Goal: Obtain resource: Download file/media

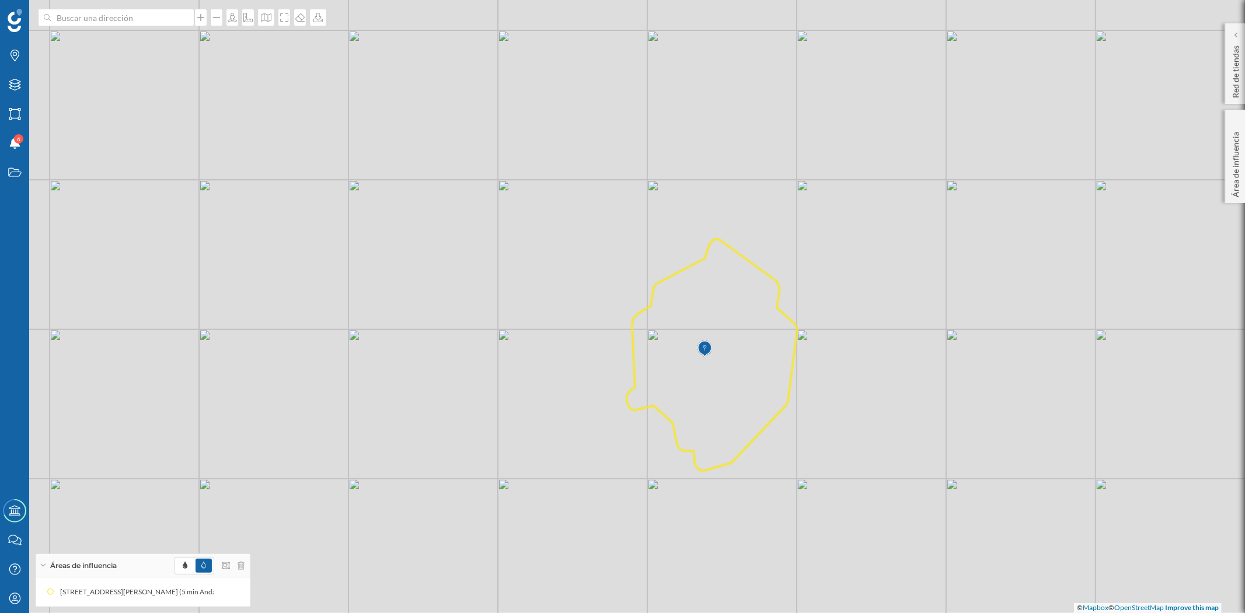
drag, startPoint x: 526, startPoint y: 305, endPoint x: 561, endPoint y: 324, distance: 39.4
click at [551, 324] on div "© Mapbox © OpenStreetMap Improve this map" at bounding box center [622, 306] width 1245 height 613
click at [265, 24] on div at bounding box center [266, 18] width 18 height 18
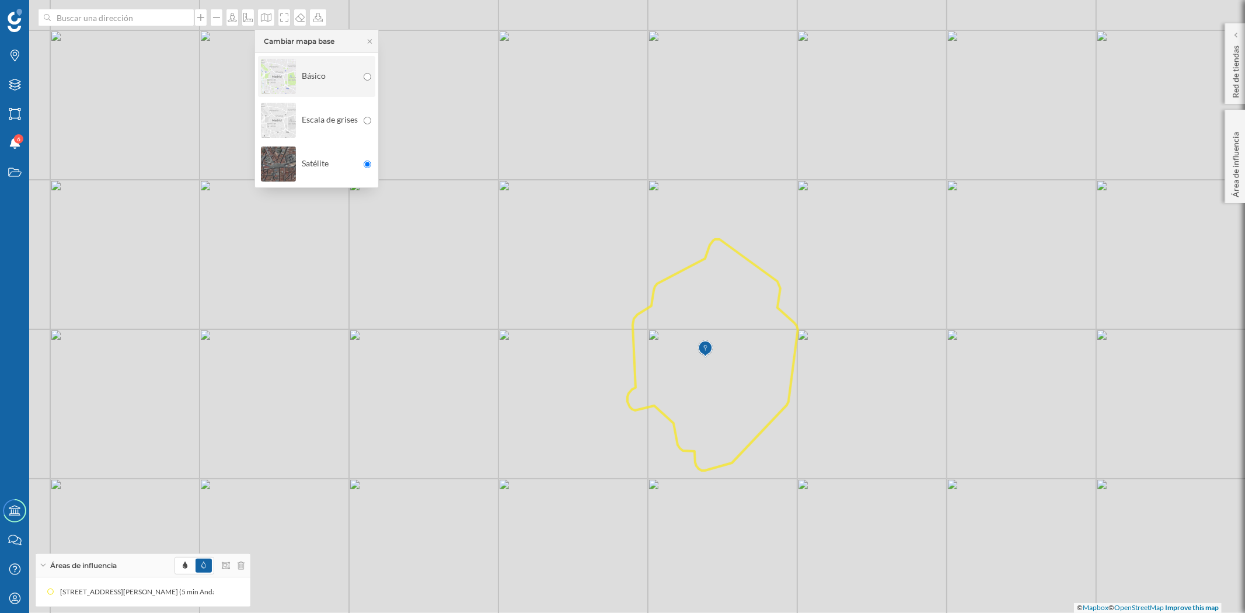
click at [271, 66] on img at bounding box center [278, 76] width 35 height 41
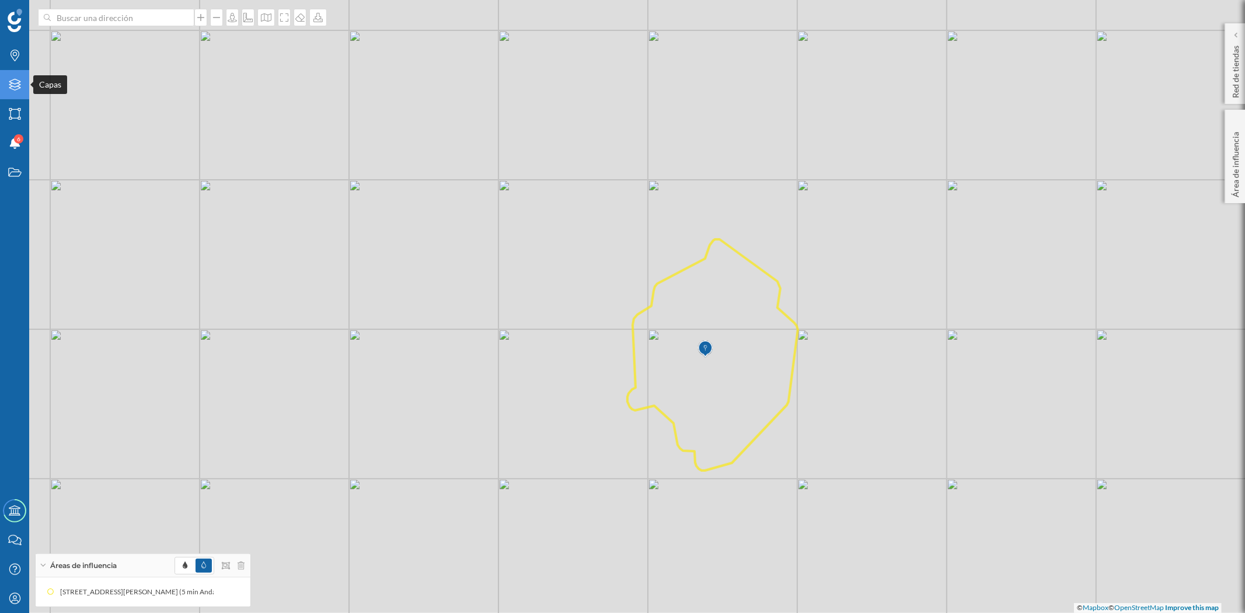
click at [12, 85] on icon "Capas" at bounding box center [15, 85] width 15 height 12
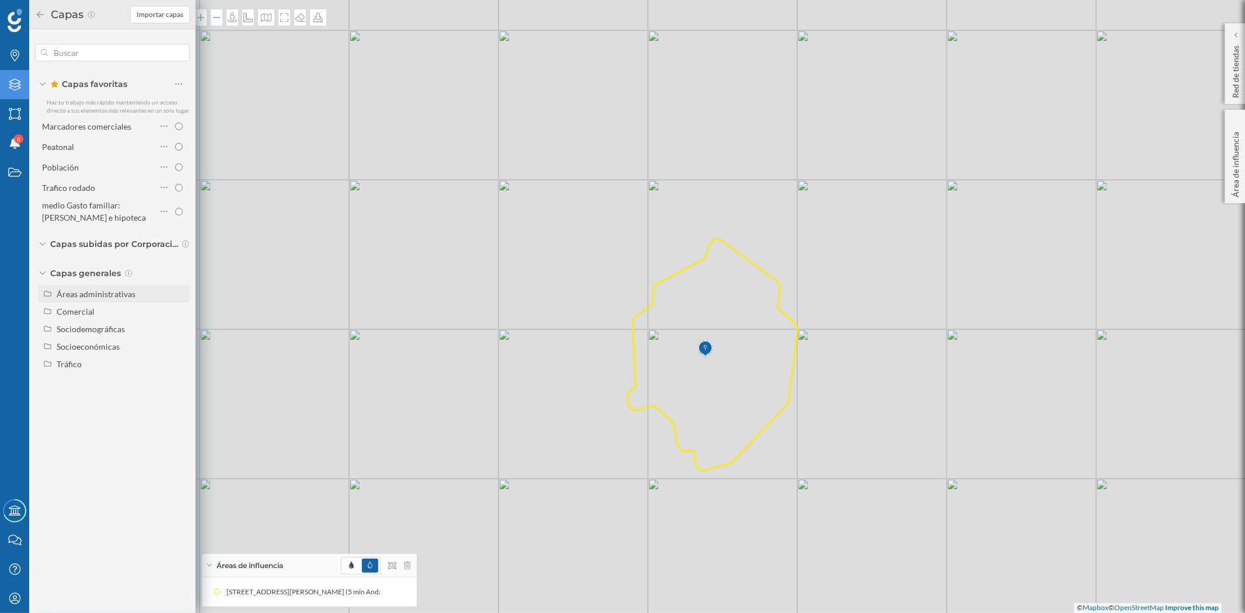
click at [111, 292] on div "Áreas administrativas" at bounding box center [96, 294] width 79 height 10
click at [181, 380] on input "Sección censal" at bounding box center [182, 382] width 8 height 8
radio input "true"
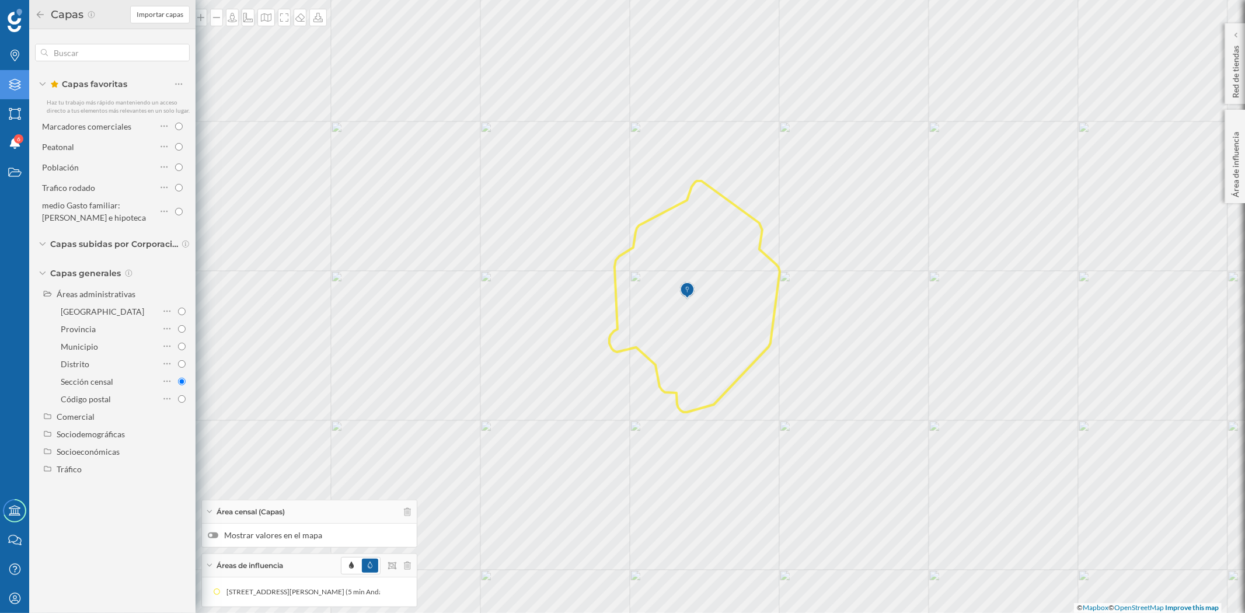
drag, startPoint x: 856, startPoint y: 347, endPoint x: 514, endPoint y: 342, distance: 342.0
click at [845, 303] on div "© Mapbox © OpenStreetMap Improve this map" at bounding box center [622, 306] width 1245 height 613
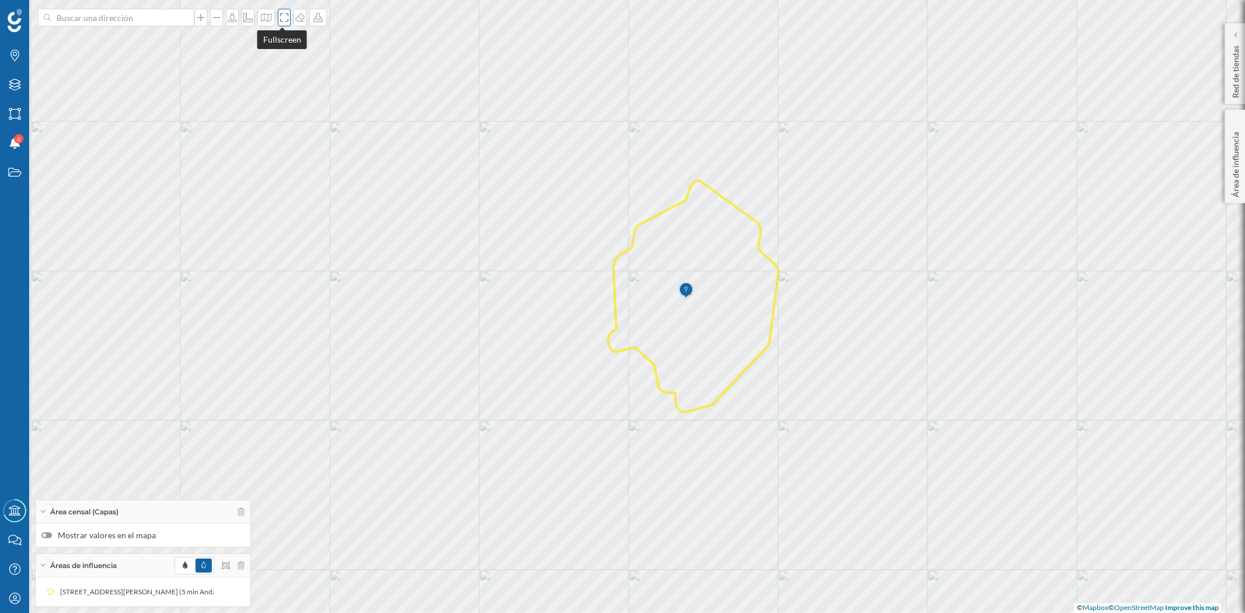
click at [278, 15] on icon at bounding box center [284, 17] width 12 height 9
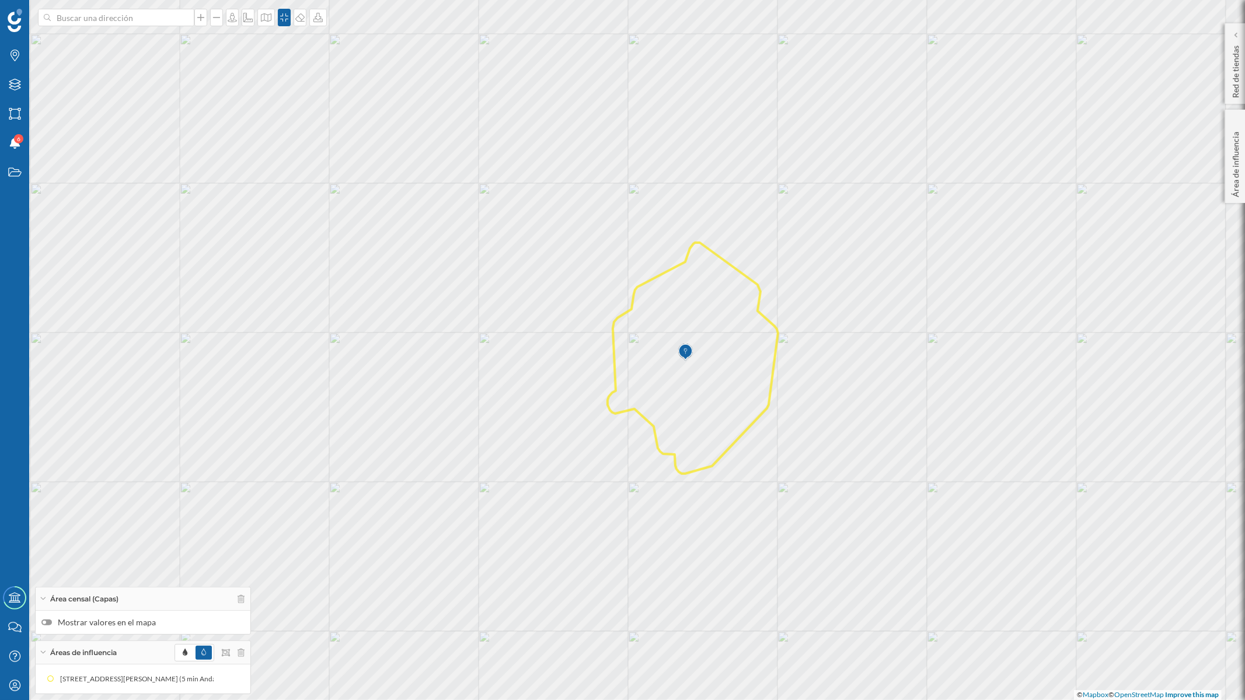
drag, startPoint x: 893, startPoint y: 512, endPoint x: 893, endPoint y: 530, distance: 18.1
click at [893, 530] on div "© Mapbox © OpenStreetMap Improve this map" at bounding box center [622, 350] width 1245 height 700
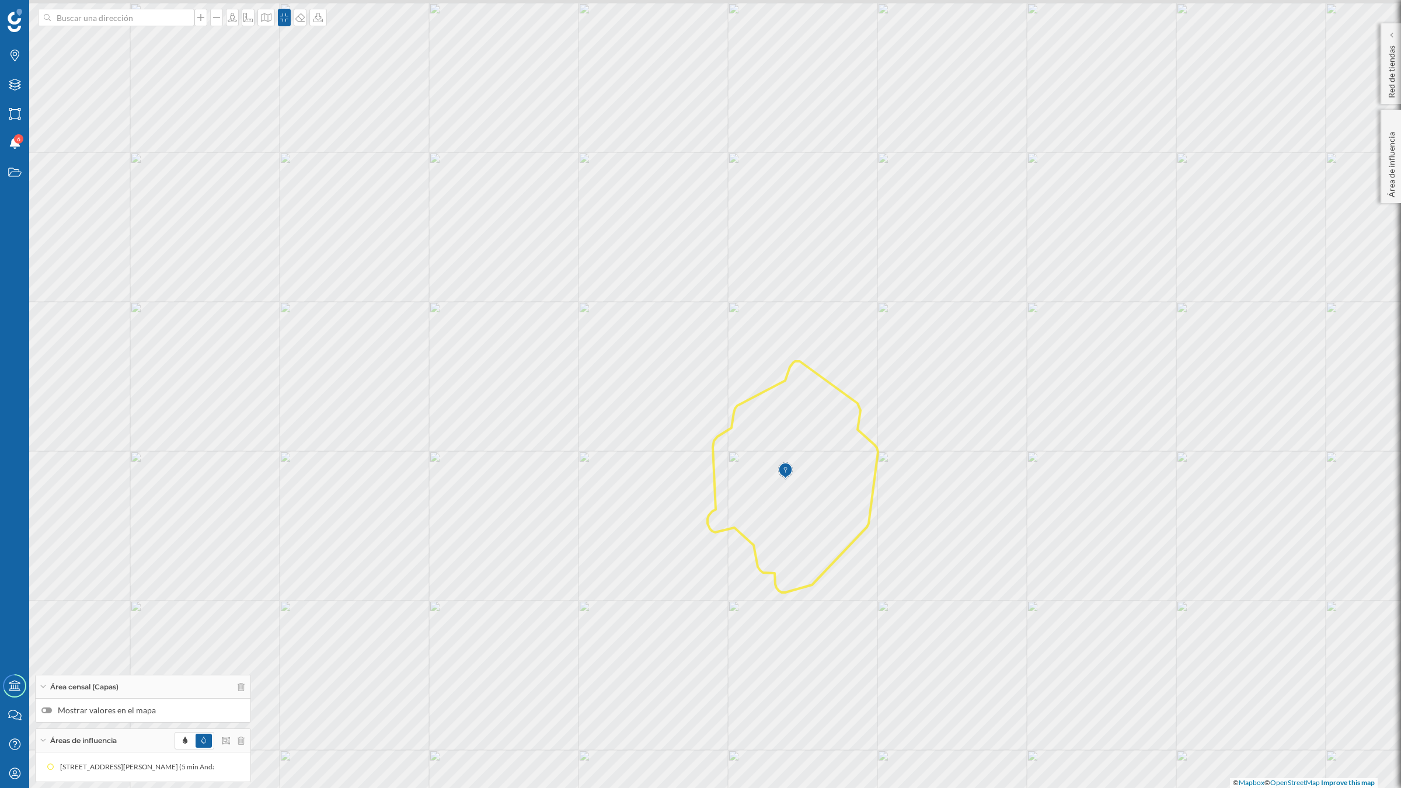
drag, startPoint x: 834, startPoint y: 413, endPoint x: 884, endPoint y: 514, distance: 112.0
click at [884, 514] on div "© Mapbox © OpenStreetMap Improve this map" at bounding box center [700, 394] width 1401 height 788
drag, startPoint x: 872, startPoint y: 515, endPoint x: 877, endPoint y: 494, distance: 21.5
click at [877, 494] on div "© Mapbox © OpenStreetMap Improve this map" at bounding box center [700, 394] width 1401 height 788
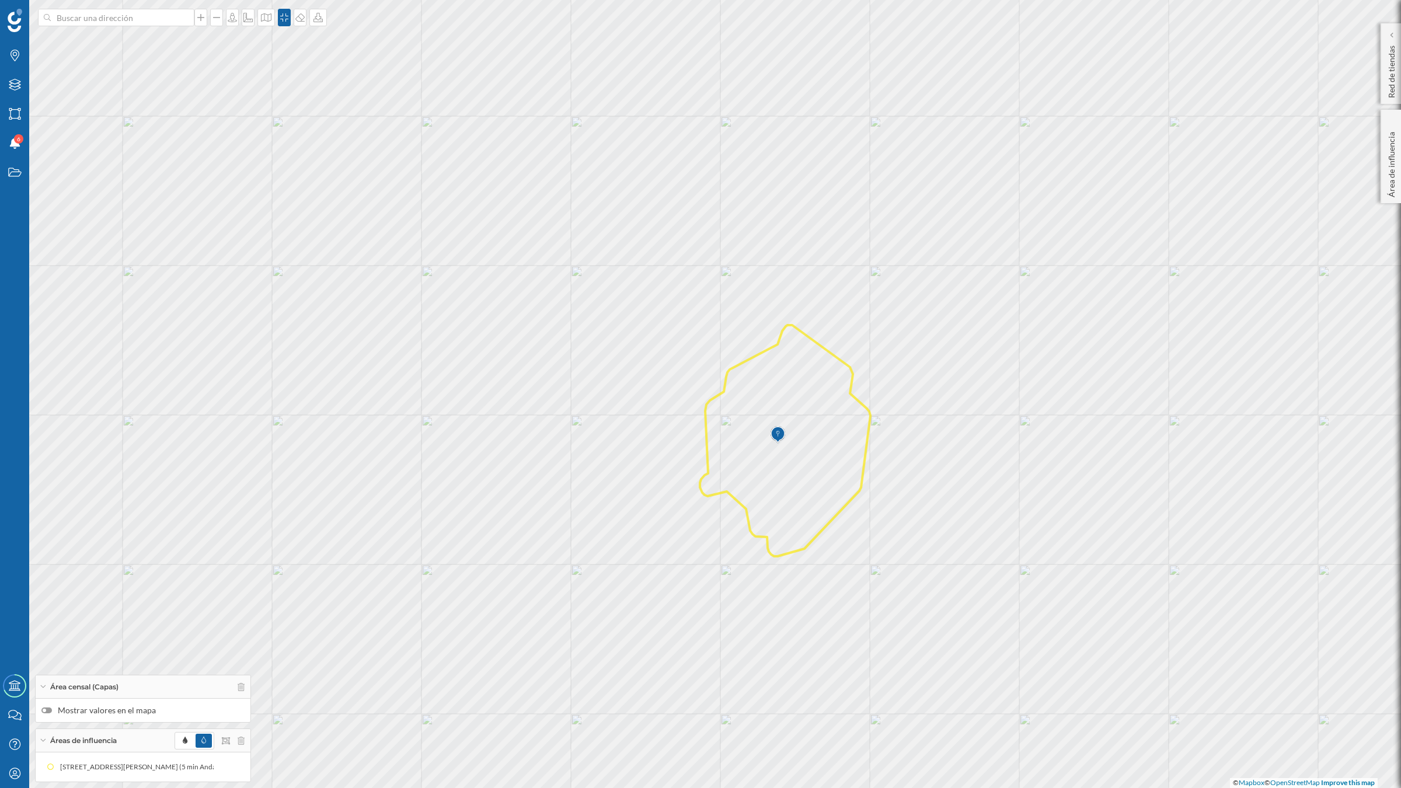
drag, startPoint x: 1022, startPoint y: 577, endPoint x: 1013, endPoint y: 564, distance: 15.4
click at [1013, 564] on div "© Mapbox © OpenStreetMap Improve this map" at bounding box center [700, 394] width 1401 height 788
click at [214, 612] on icon at bounding box center [216, 767] width 8 height 8
click at [220, 612] on div at bounding box center [222, 684] width 12 height 12
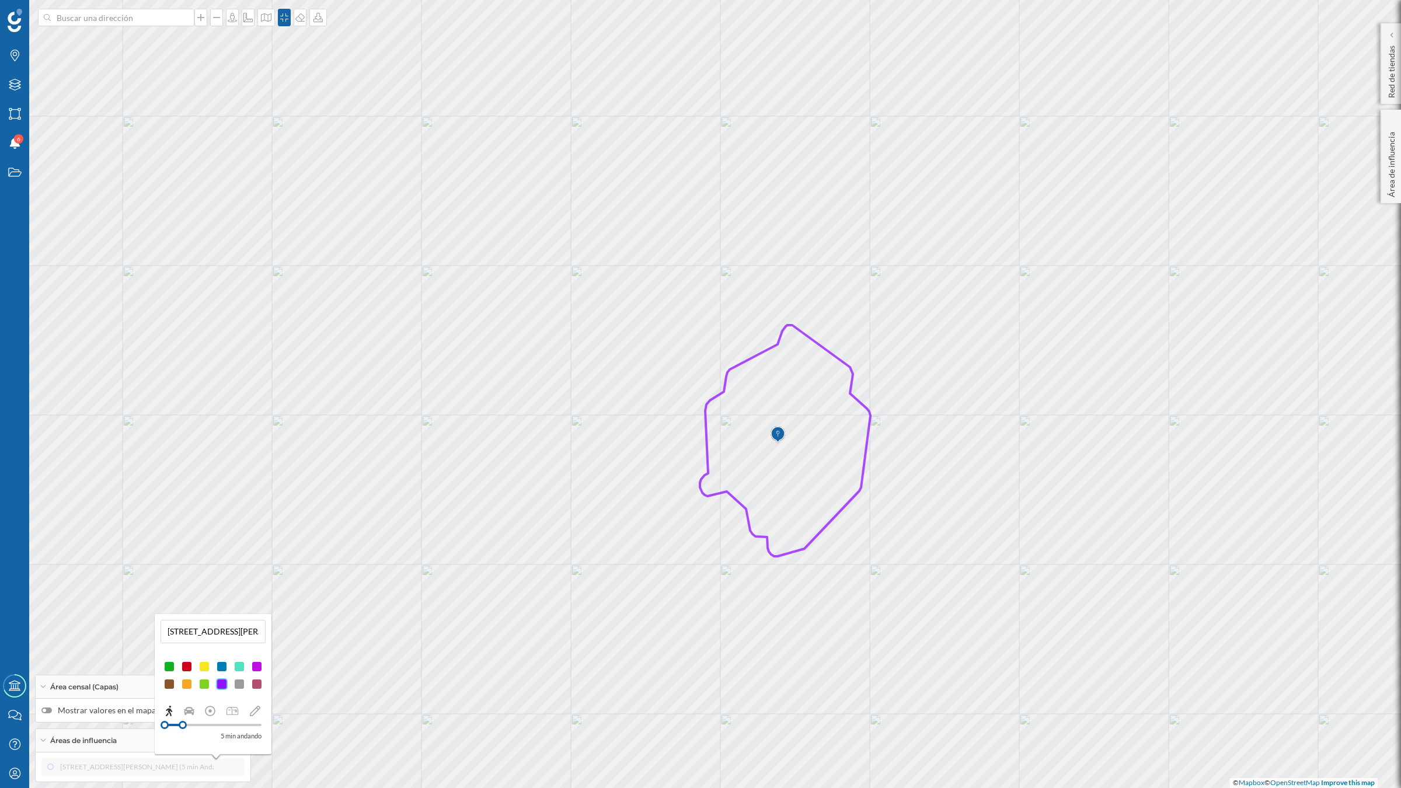
click at [187, 612] on div at bounding box center [187, 667] width 12 height 12
click at [216, 612] on div at bounding box center [222, 684] width 12 height 12
click at [322, 19] on icon at bounding box center [317, 17] width 9 height 9
click at [338, 85] on div "Descargar sin leyenda" at bounding box center [359, 85] width 82 height 12
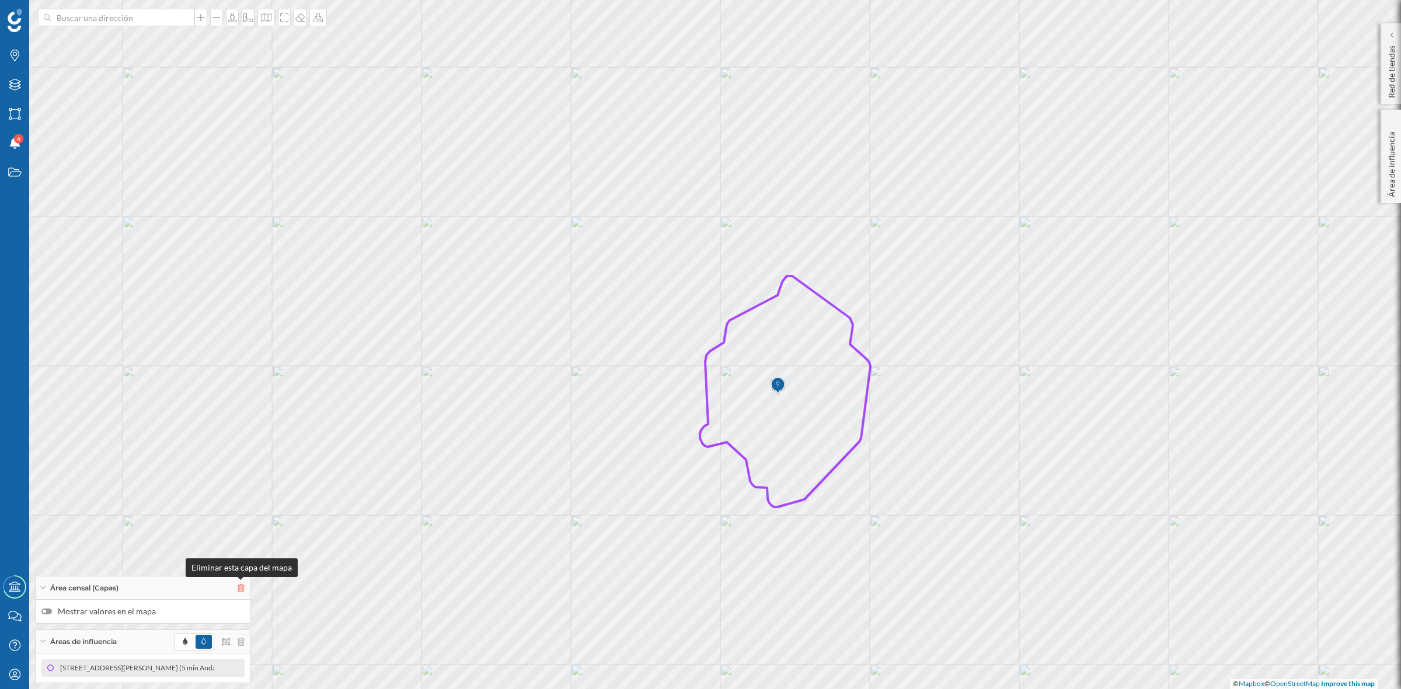
click at [240, 587] on icon at bounding box center [241, 588] width 7 height 8
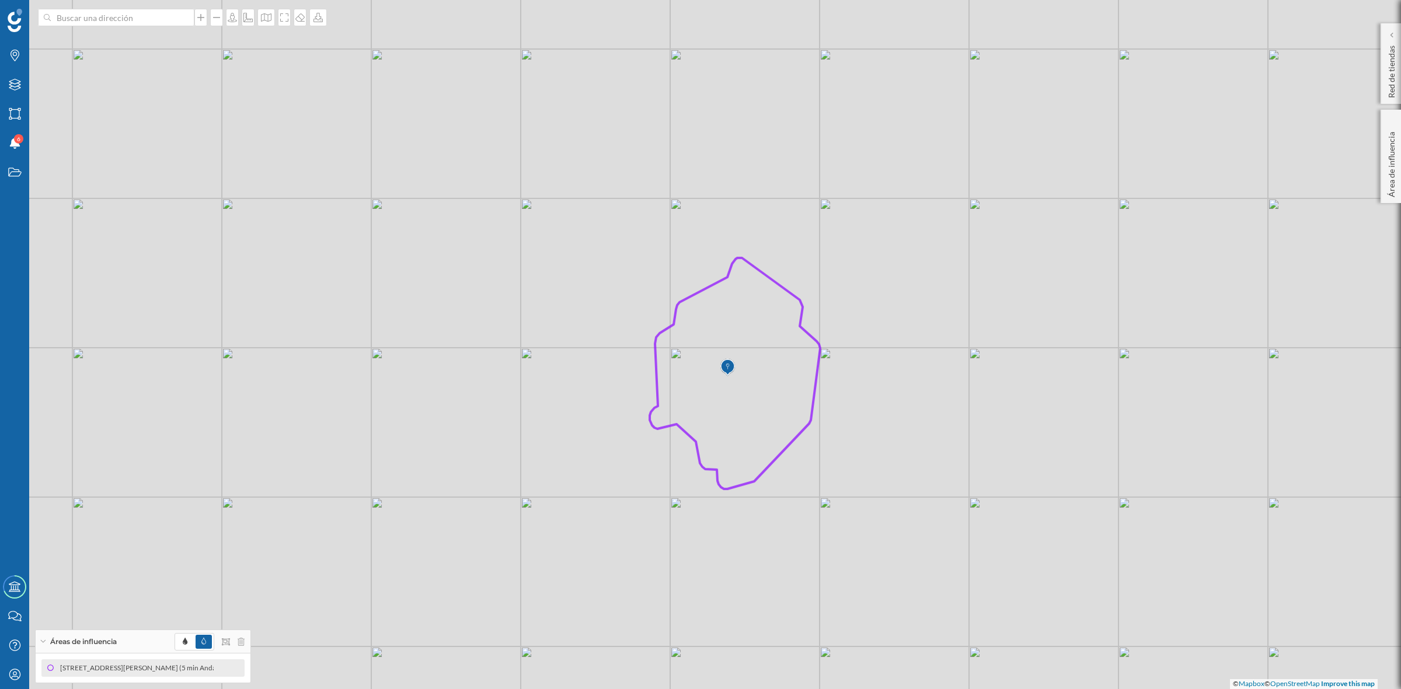
drag, startPoint x: 929, startPoint y: 436, endPoint x: 882, endPoint y: 408, distance: 54.4
click at [882, 408] on div "© Mapbox © OpenStreetMap Improve this map" at bounding box center [700, 344] width 1401 height 689
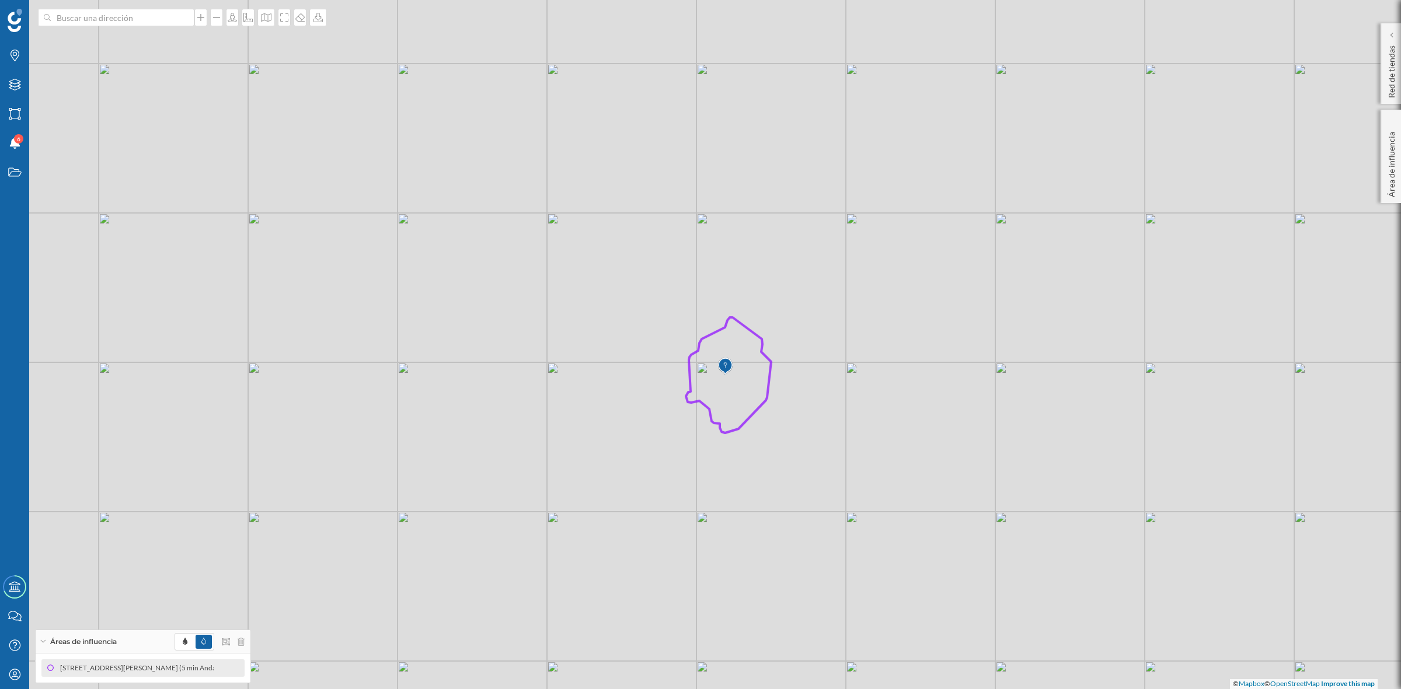
drag, startPoint x: 884, startPoint y: 407, endPoint x: 810, endPoint y: 397, distance: 74.9
click at [810, 397] on div "© Mapbox © OpenStreetMap Improve this map" at bounding box center [700, 344] width 1401 height 689
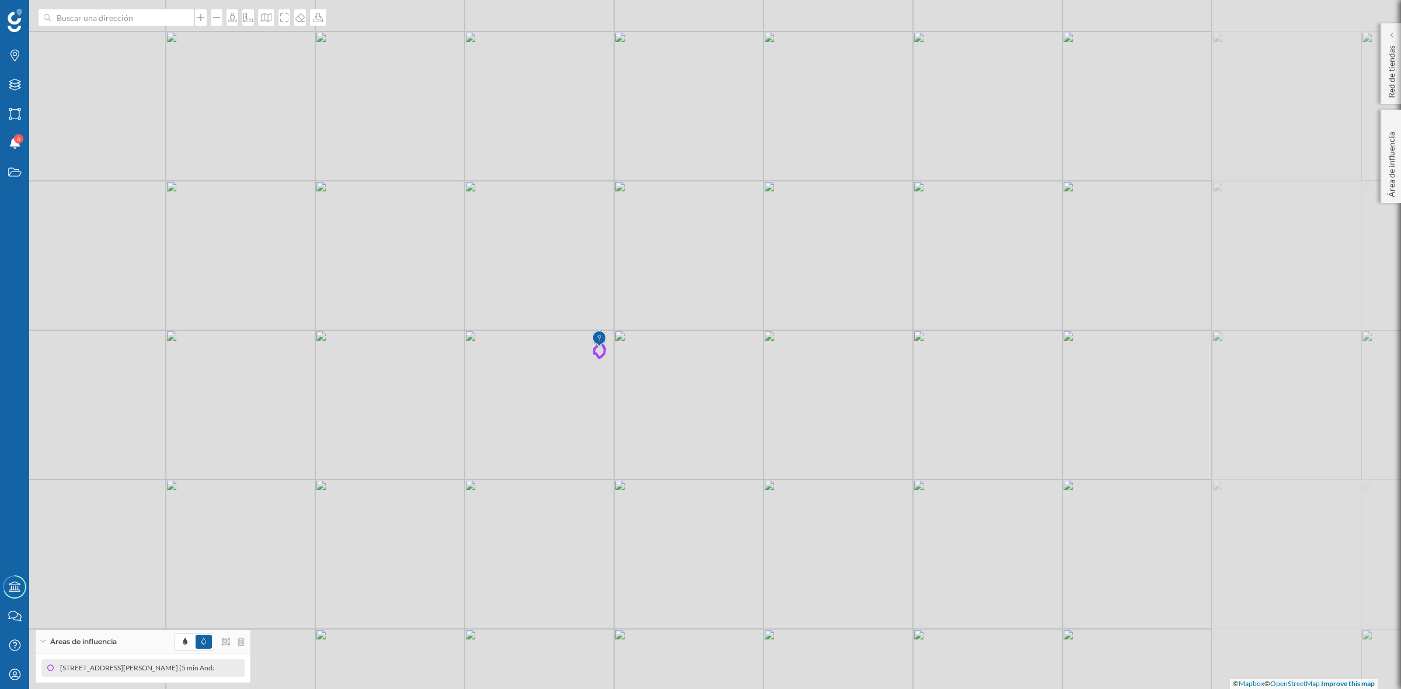
drag, startPoint x: 986, startPoint y: 482, endPoint x: 786, endPoint y: 439, distance: 204.8
click at [786, 439] on div "© Mapbox © OpenStreetMap Improve this map" at bounding box center [700, 344] width 1401 height 689
click at [4, 50] on div "Marcas" at bounding box center [14, 55] width 29 height 29
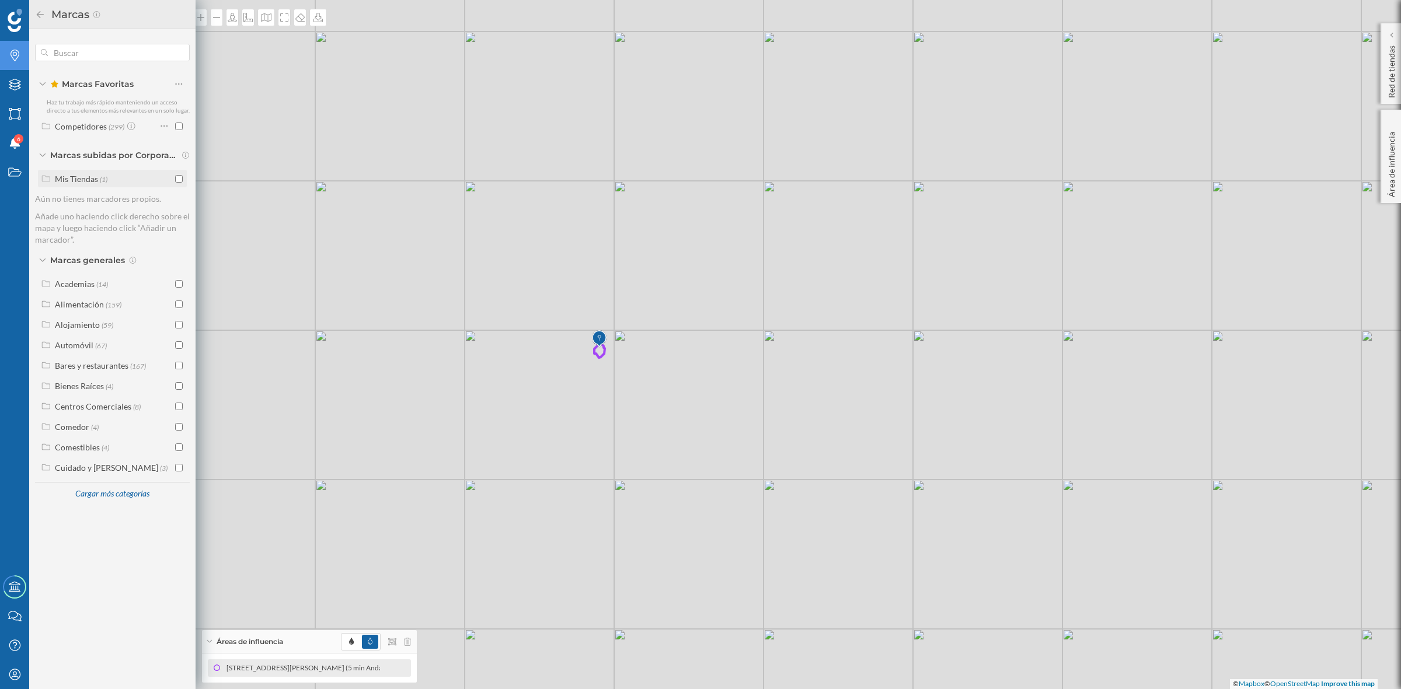
click at [179, 178] on input "checkbox" at bounding box center [179, 179] width 8 height 8
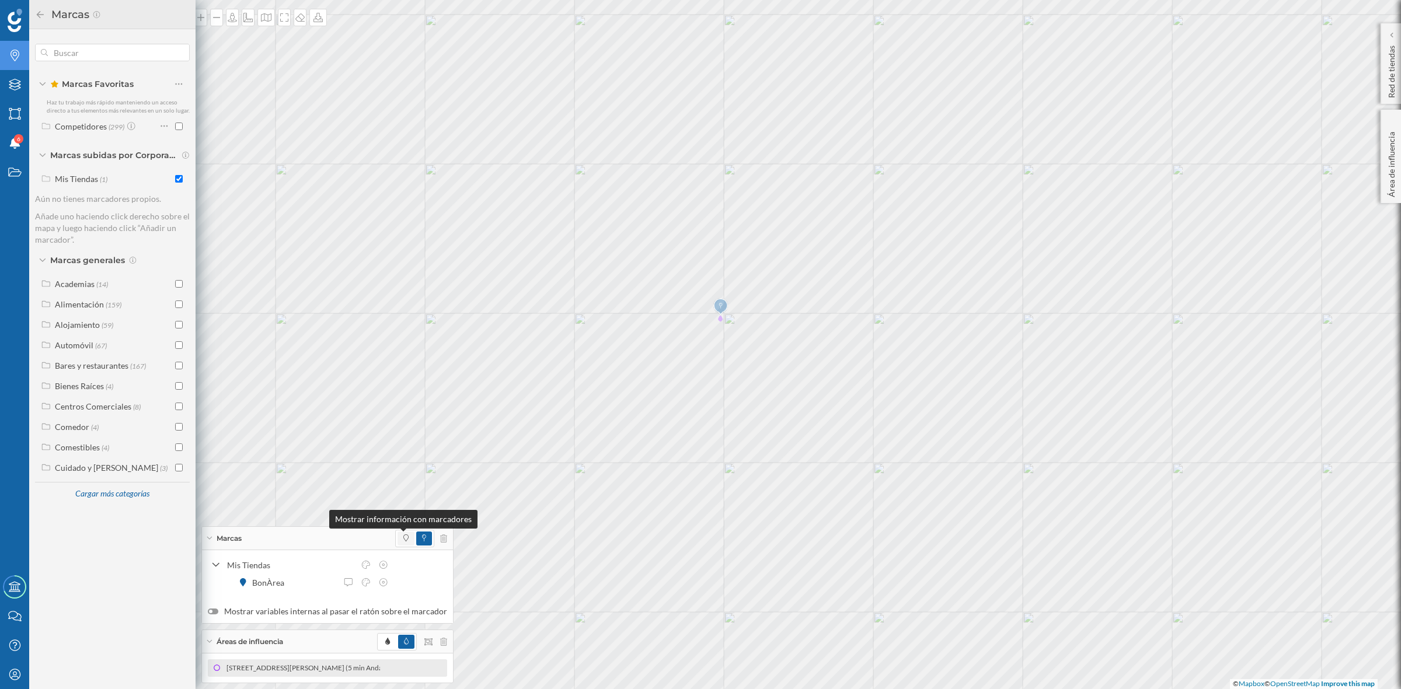
click at [403, 542] on span at bounding box center [405, 538] width 5 height 11
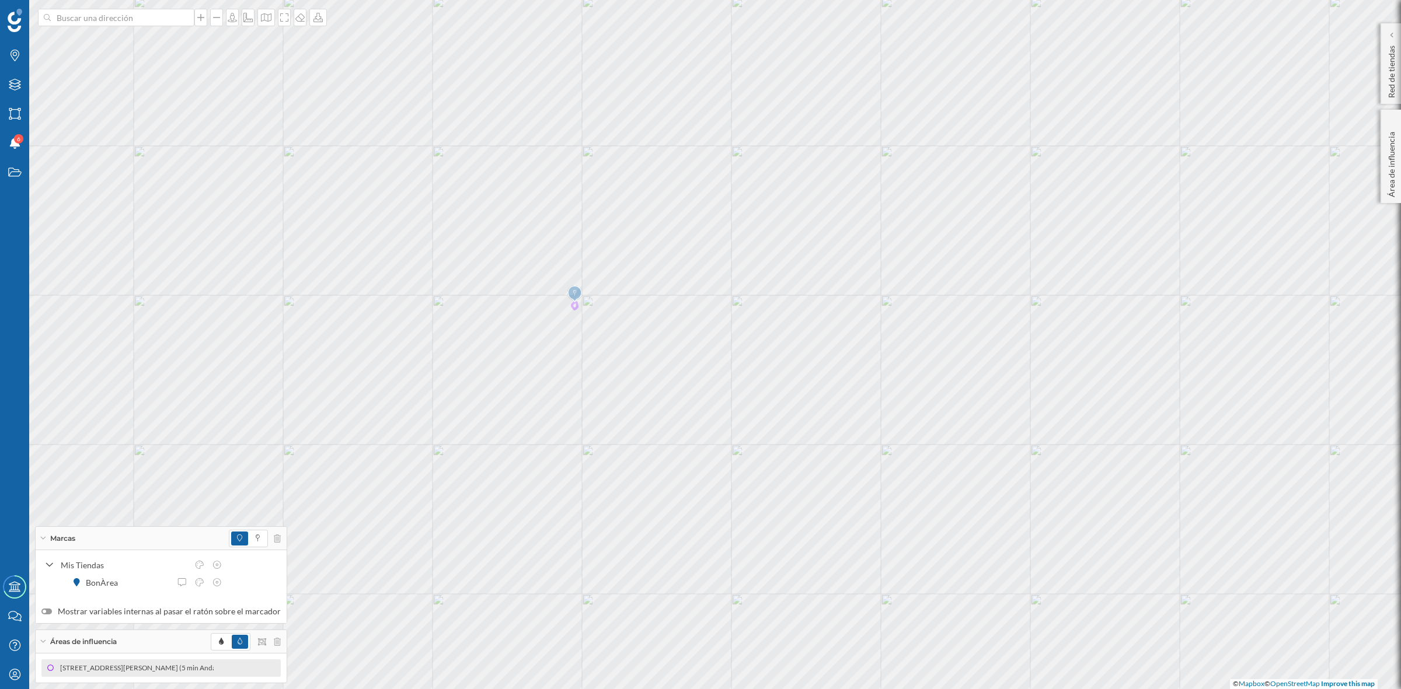
click at [293, 13] on div at bounding box center [184, 18] width 292 height 18
click at [284, 13] on icon at bounding box center [284, 17] width 12 height 9
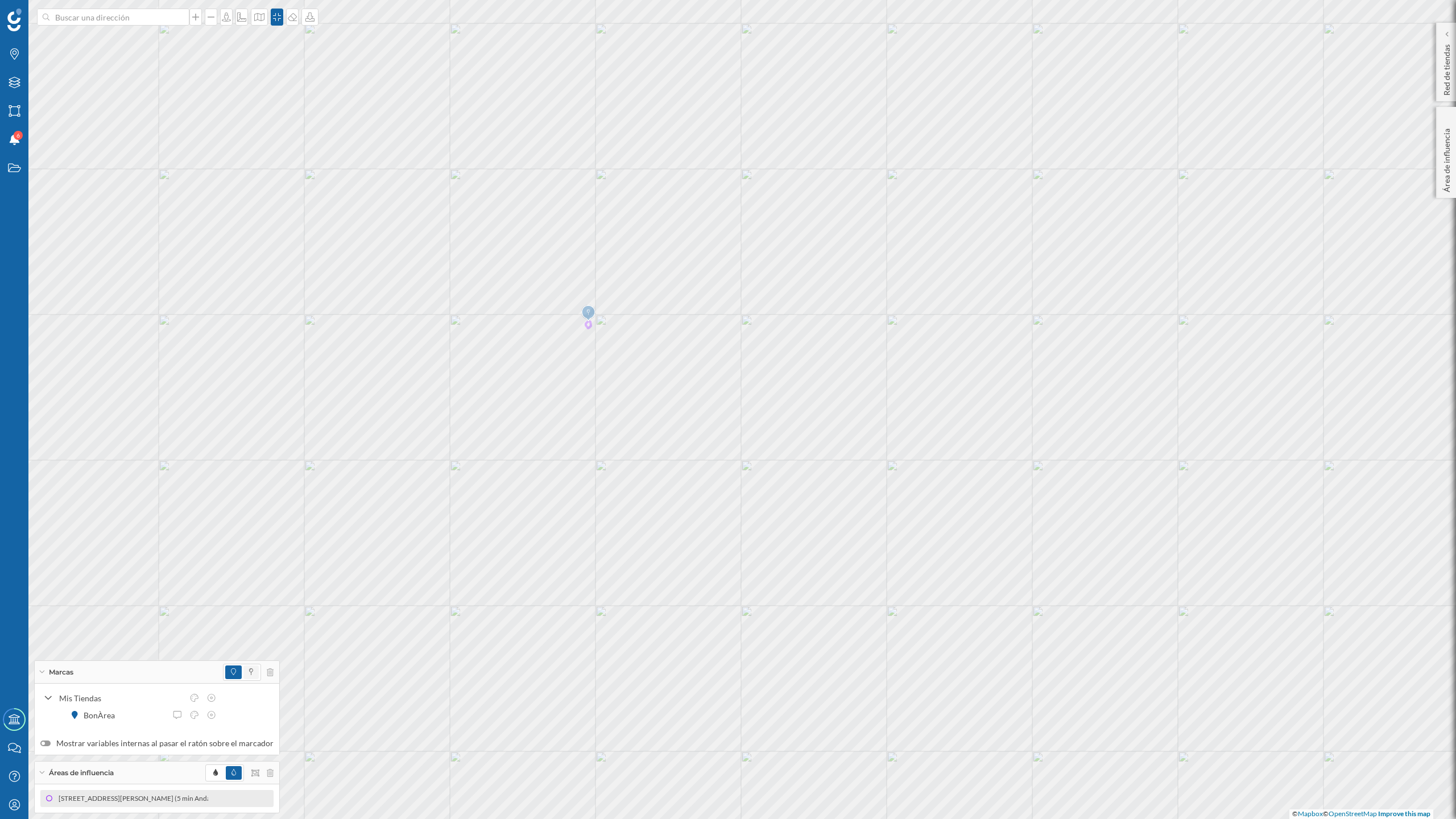
click at [249, 597] on icon at bounding box center [251, 672] width 4 height 7
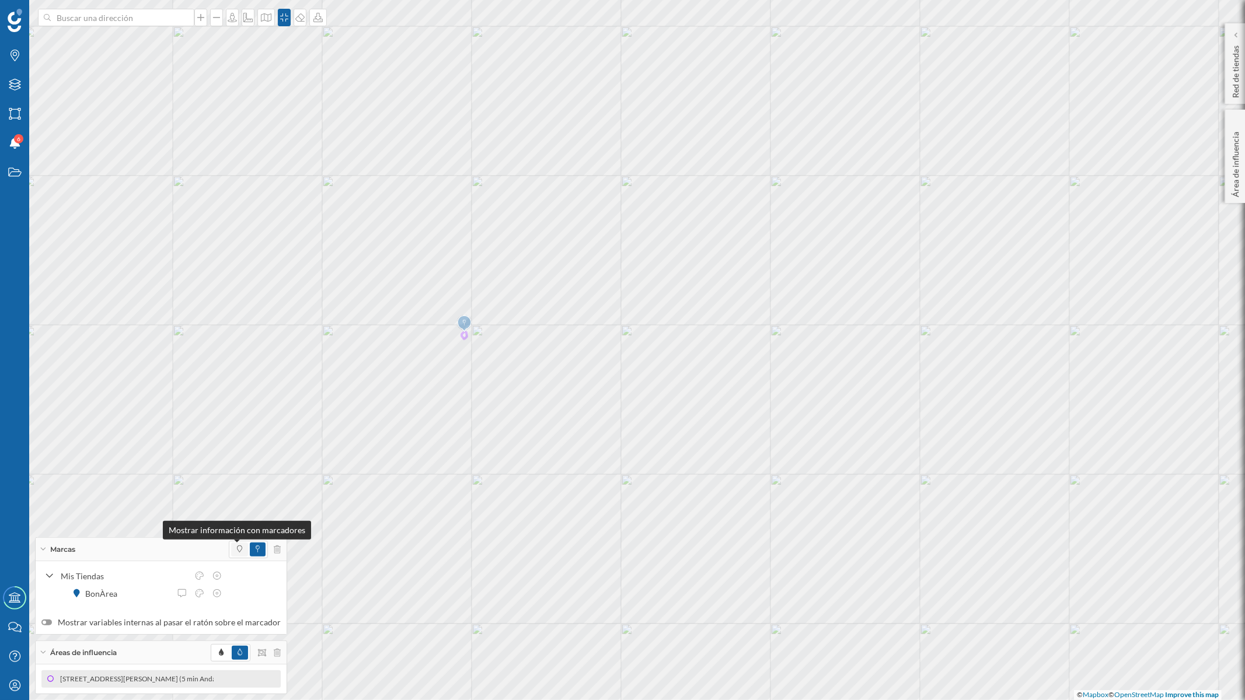
click at [237, 551] on icon at bounding box center [239, 549] width 5 height 7
click at [256, 552] on icon at bounding box center [258, 549] width 4 height 7
click at [320, 16] on icon at bounding box center [318, 17] width 12 height 9
click at [337, 85] on div "Descargar sin leyenda" at bounding box center [354, 85] width 82 height 12
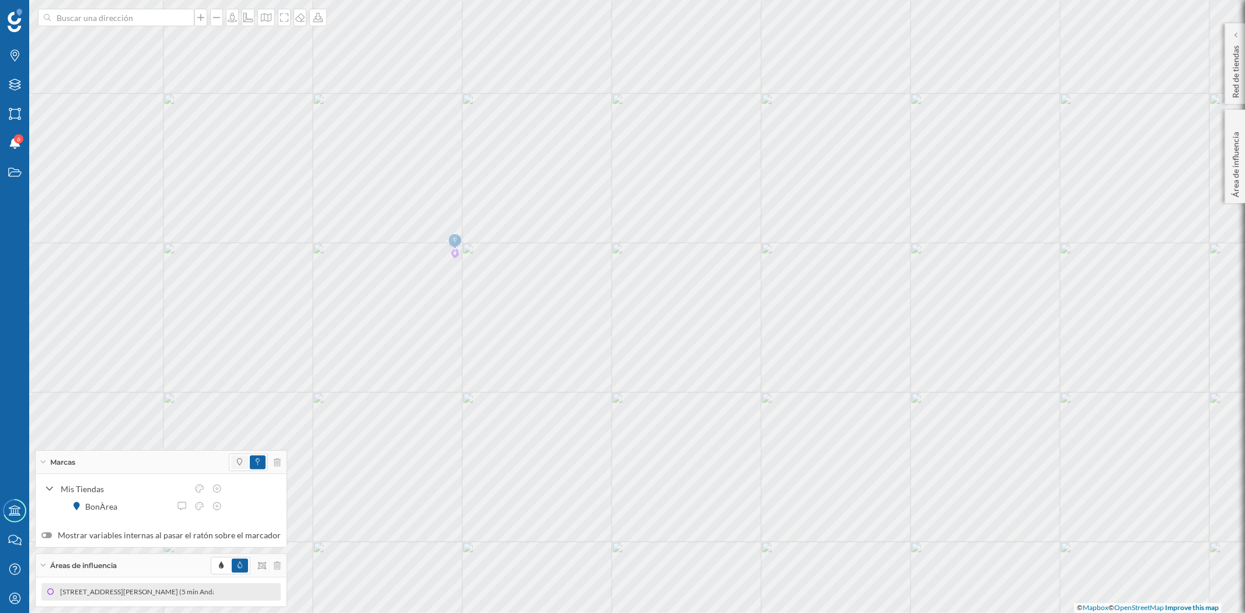
click at [237, 462] on icon at bounding box center [239, 461] width 5 height 7
click at [274, 462] on icon at bounding box center [277, 462] width 7 height 8
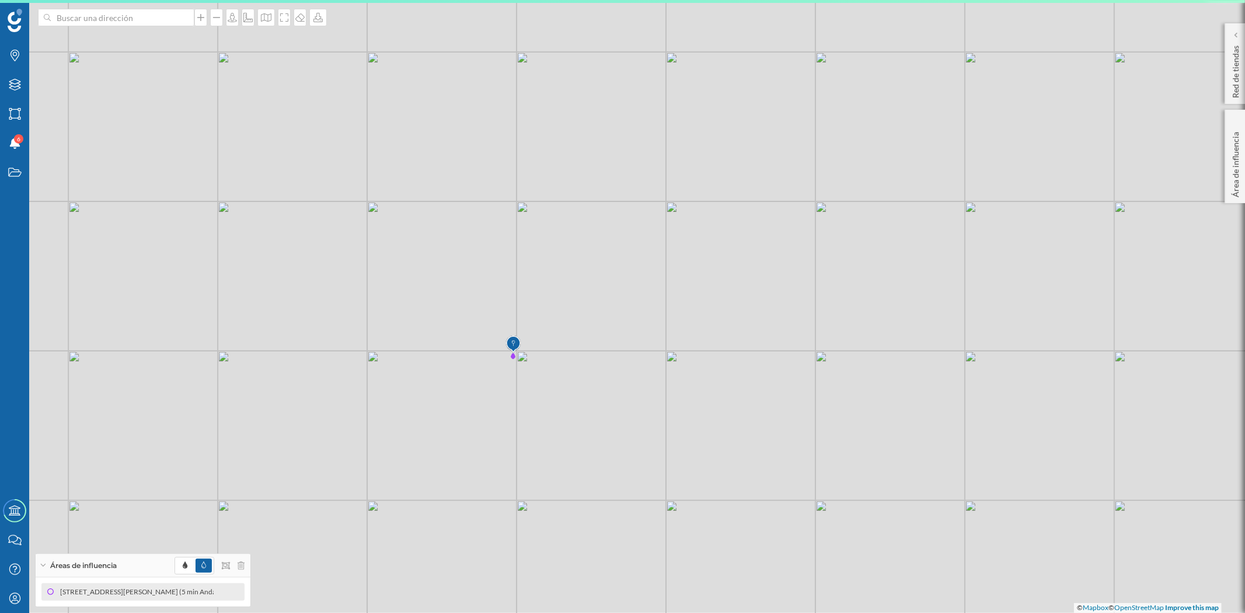
drag, startPoint x: 713, startPoint y: 400, endPoint x: 510, endPoint y: 362, distance: 206.7
click at [716, 392] on div "© Mapbox © OpenStreetMap Improve this map" at bounding box center [622, 306] width 1245 height 613
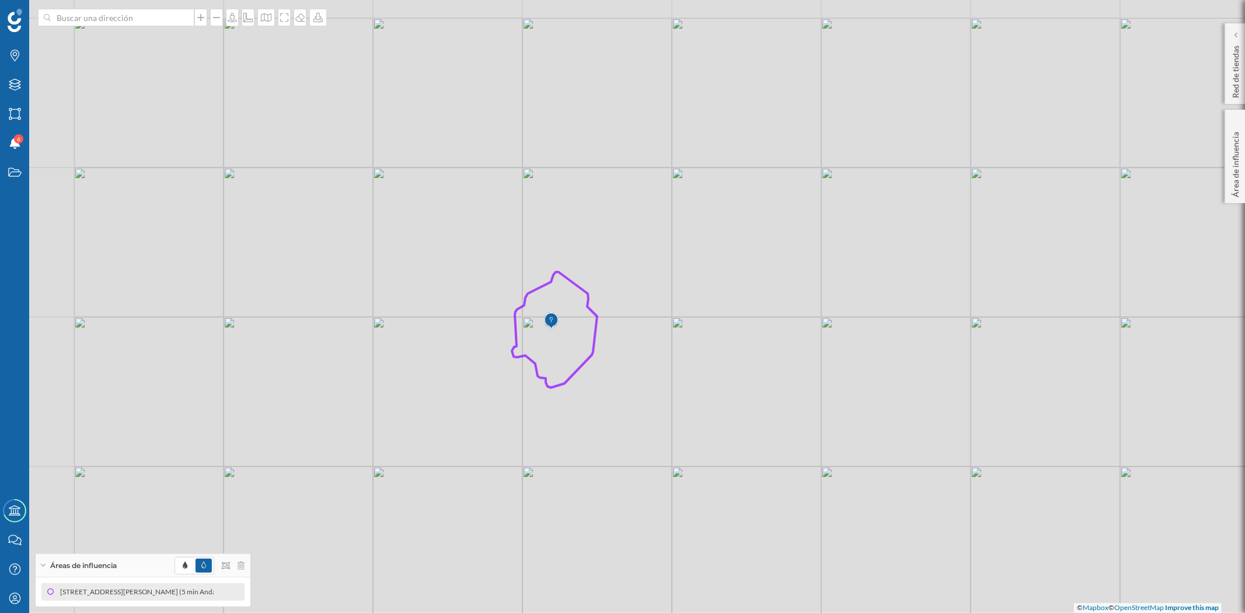
drag, startPoint x: 615, startPoint y: 261, endPoint x: 703, endPoint y: 378, distance: 145.9
click at [703, 378] on div "© Mapbox © OpenStreetMap Improve this map" at bounding box center [622, 306] width 1245 height 613
click at [8, 85] on icon "Capas" at bounding box center [15, 85] width 15 height 12
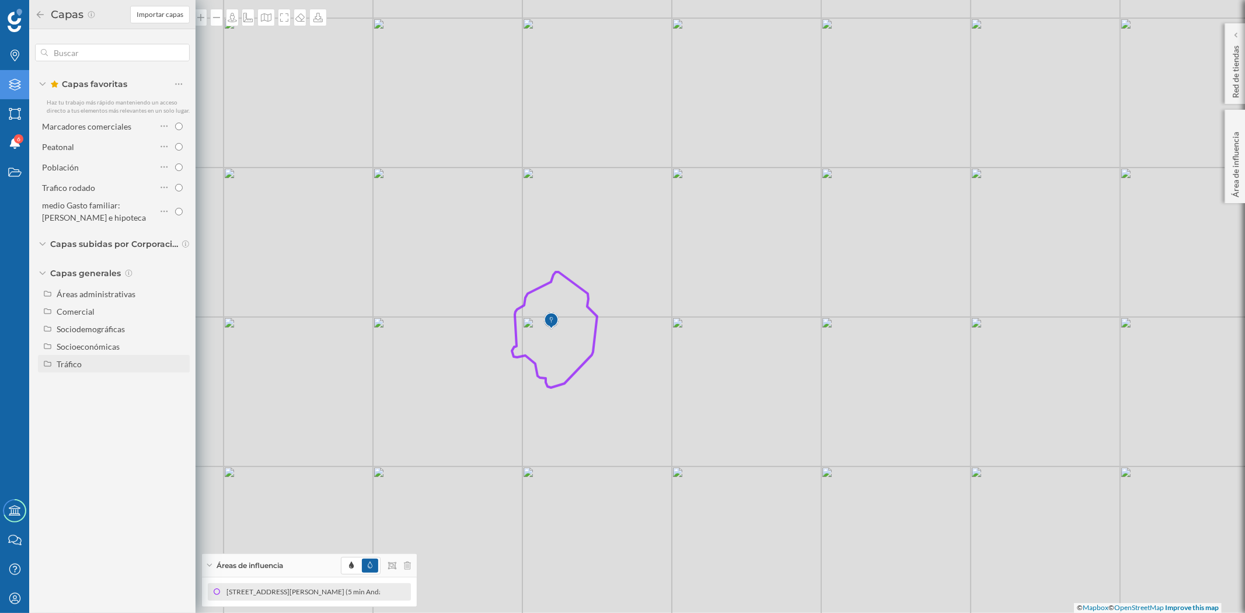
click at [91, 359] on div "Tráfico" at bounding box center [121, 364] width 129 height 12
click at [184, 397] on input "Peatonal" at bounding box center [182, 399] width 8 height 8
radio input "true"
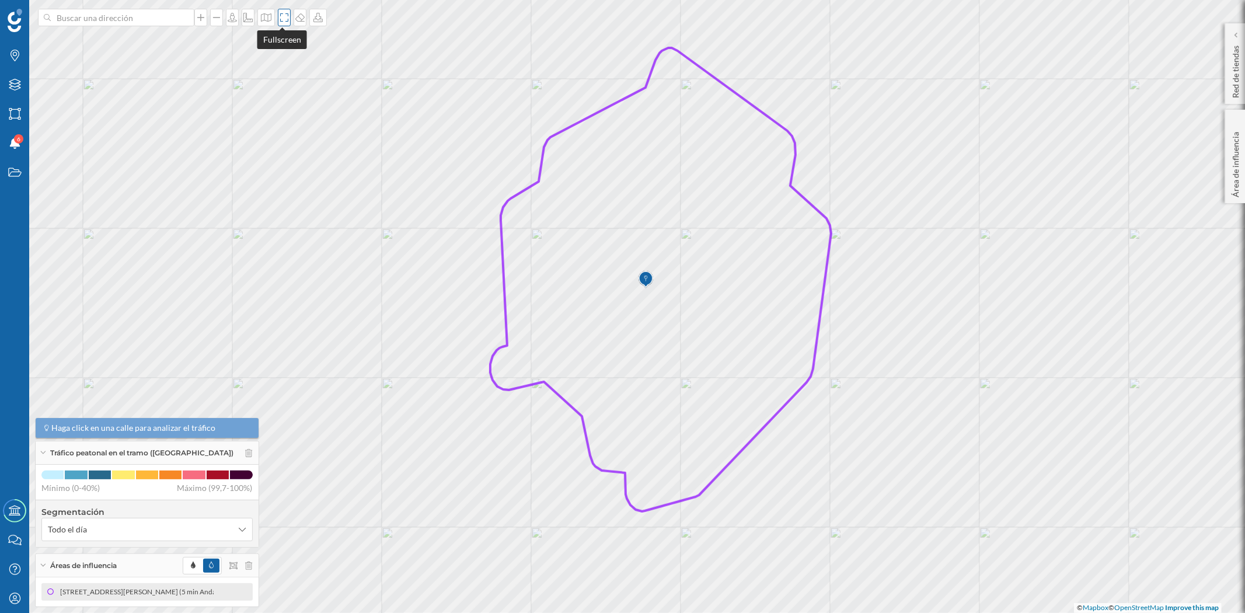
click at [279, 13] on icon at bounding box center [284, 17] width 12 height 9
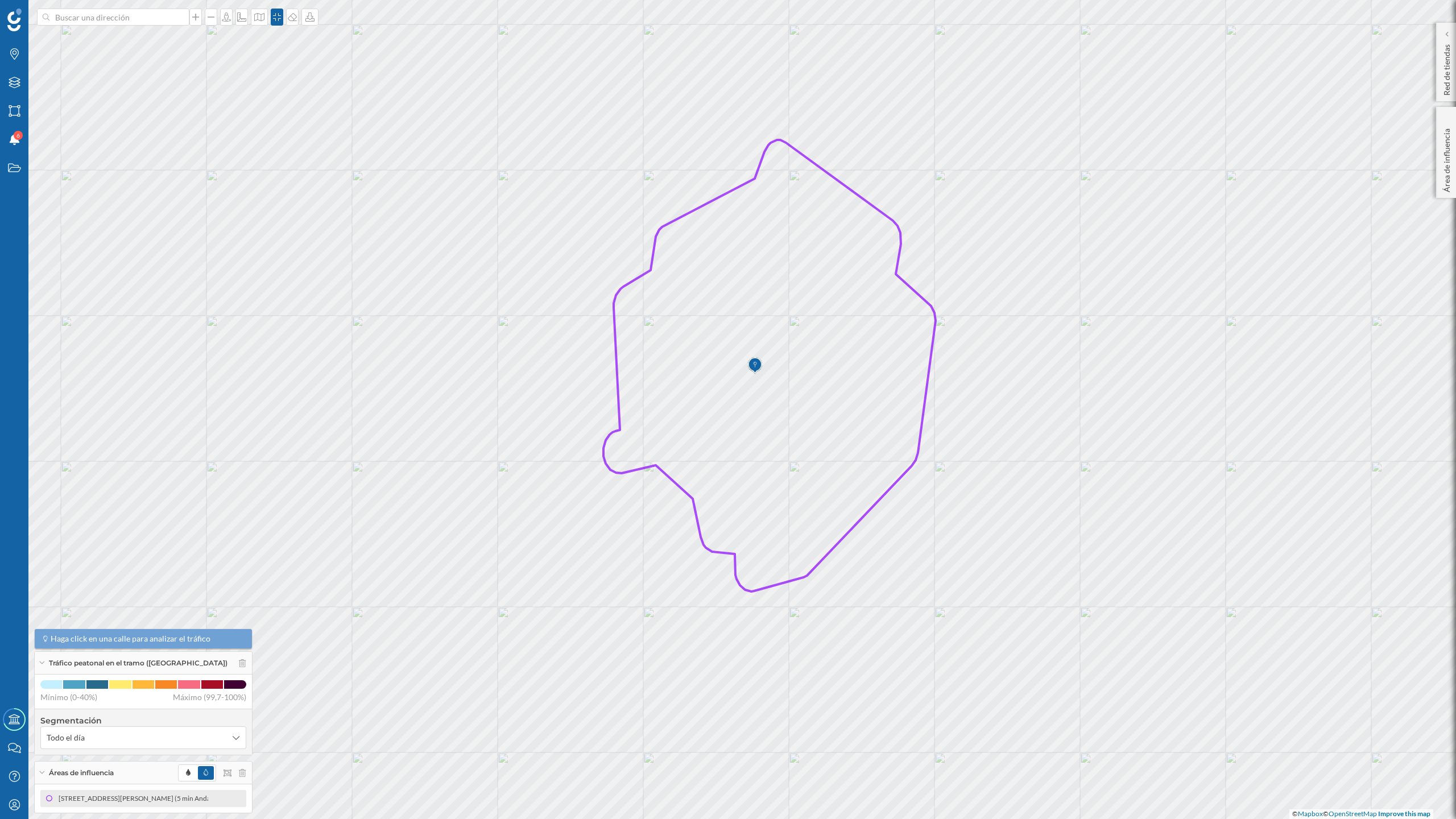
drag, startPoint x: 791, startPoint y: 435, endPoint x: 770, endPoint y: 426, distance: 22.8
click at [770, 426] on icon at bounding box center [769, 366] width 332 height 451
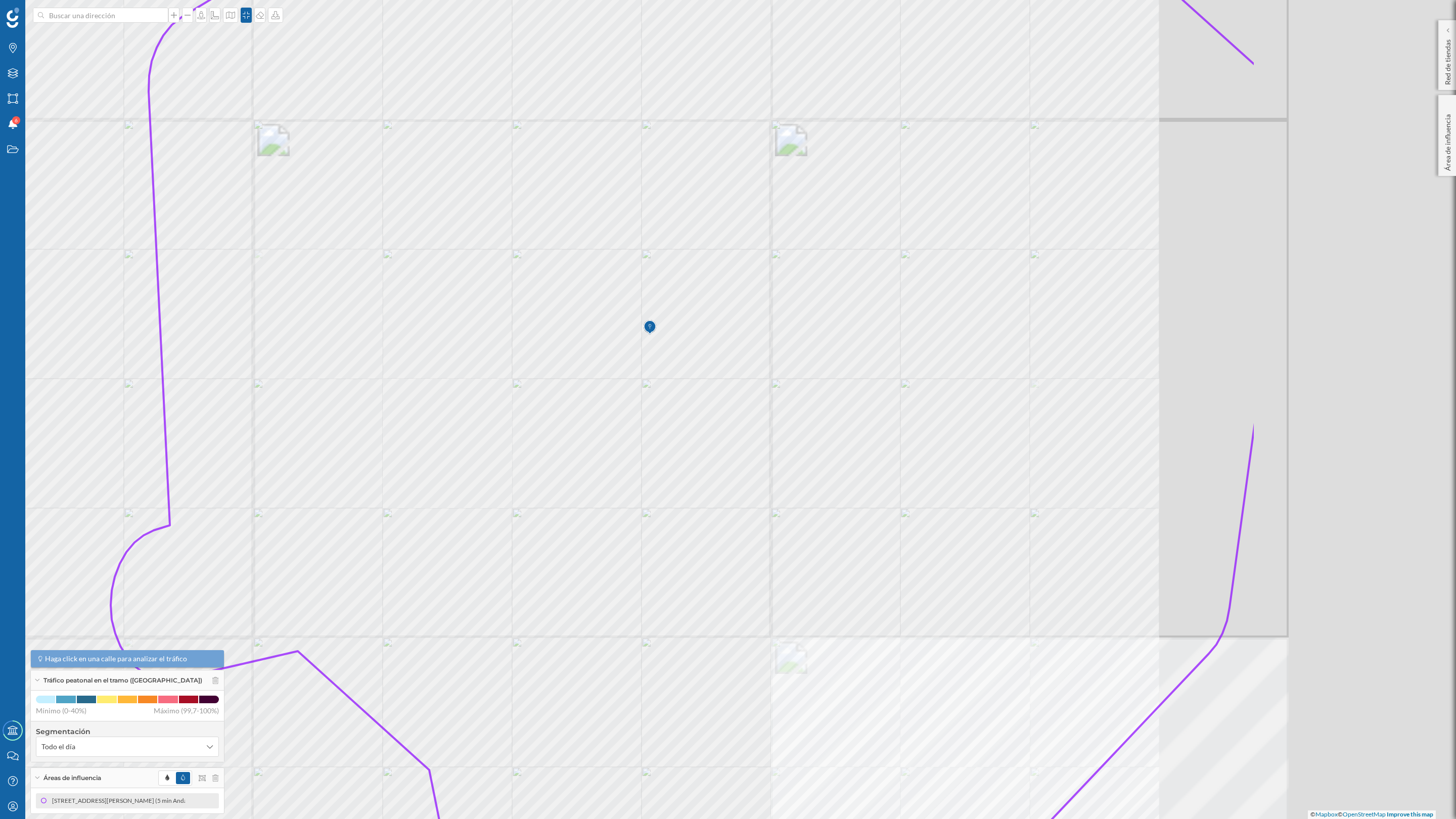
drag, startPoint x: 1096, startPoint y: 444, endPoint x: 747, endPoint y: 465, distance: 349.6
click at [747, 465] on icon at bounding box center [683, 431] width 1145 height 987
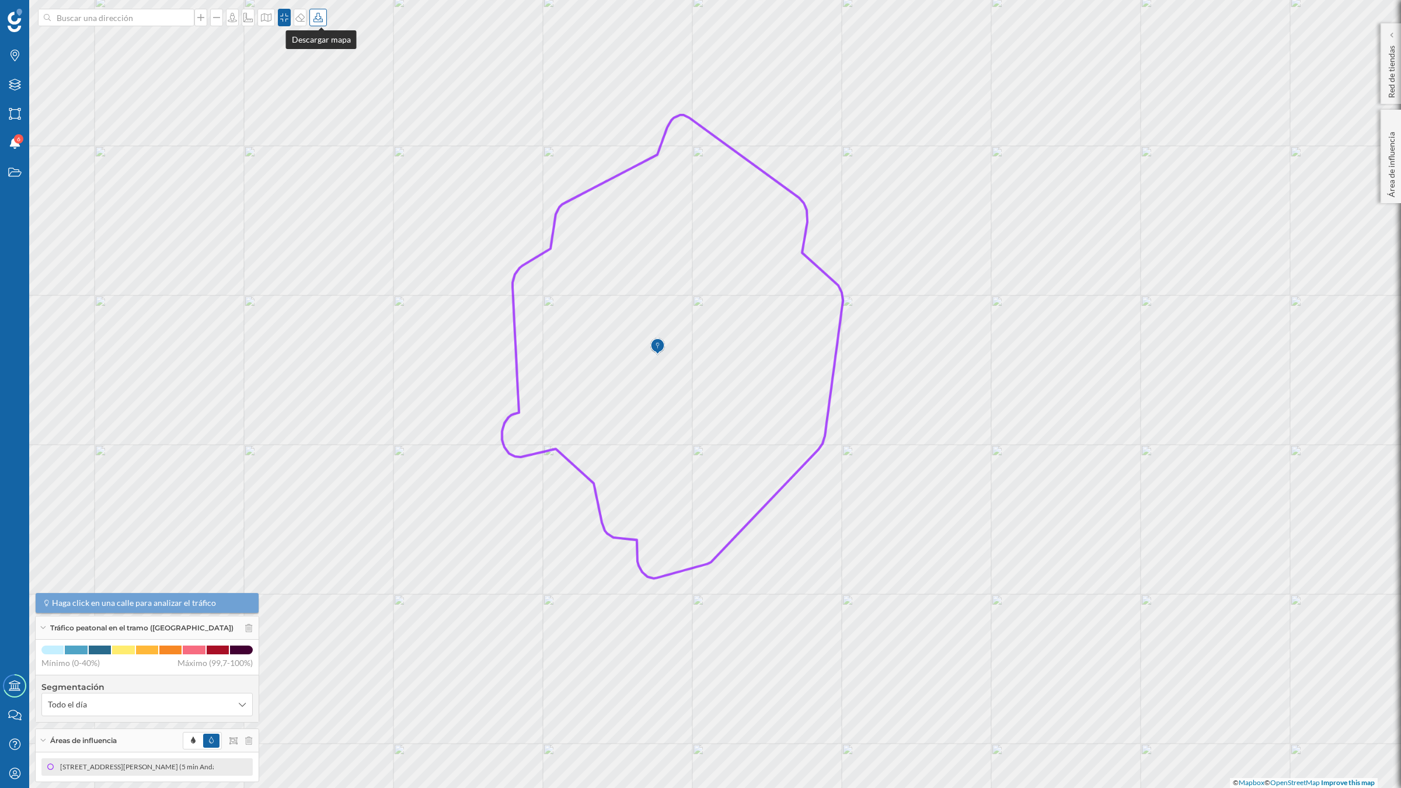
click at [319, 13] on icon at bounding box center [318, 17] width 12 height 9
click at [333, 90] on div "Descargar sin leyenda" at bounding box center [359, 85] width 82 height 12
click at [245, 612] on icon at bounding box center [248, 628] width 7 height 8
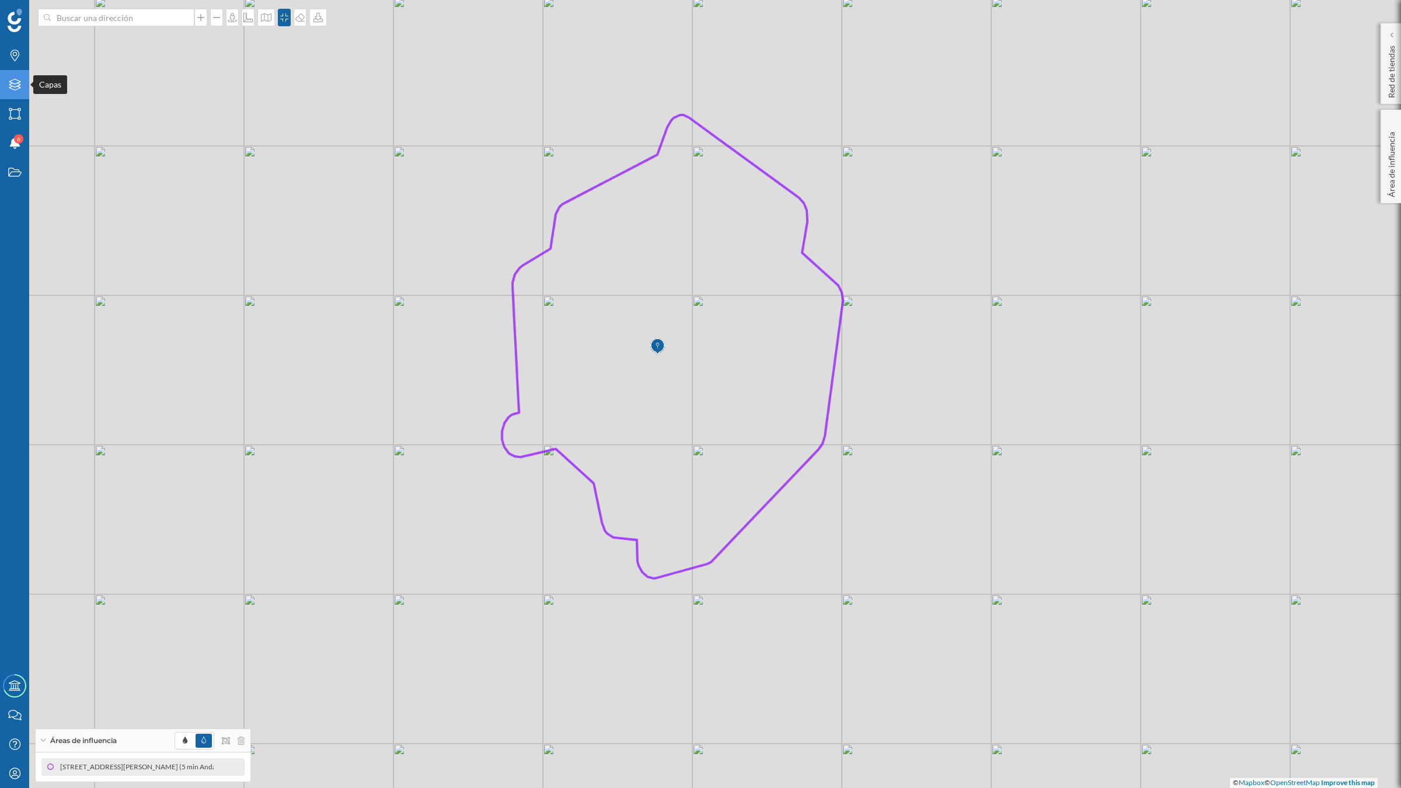
click at [12, 85] on icon "Capas" at bounding box center [15, 85] width 15 height 12
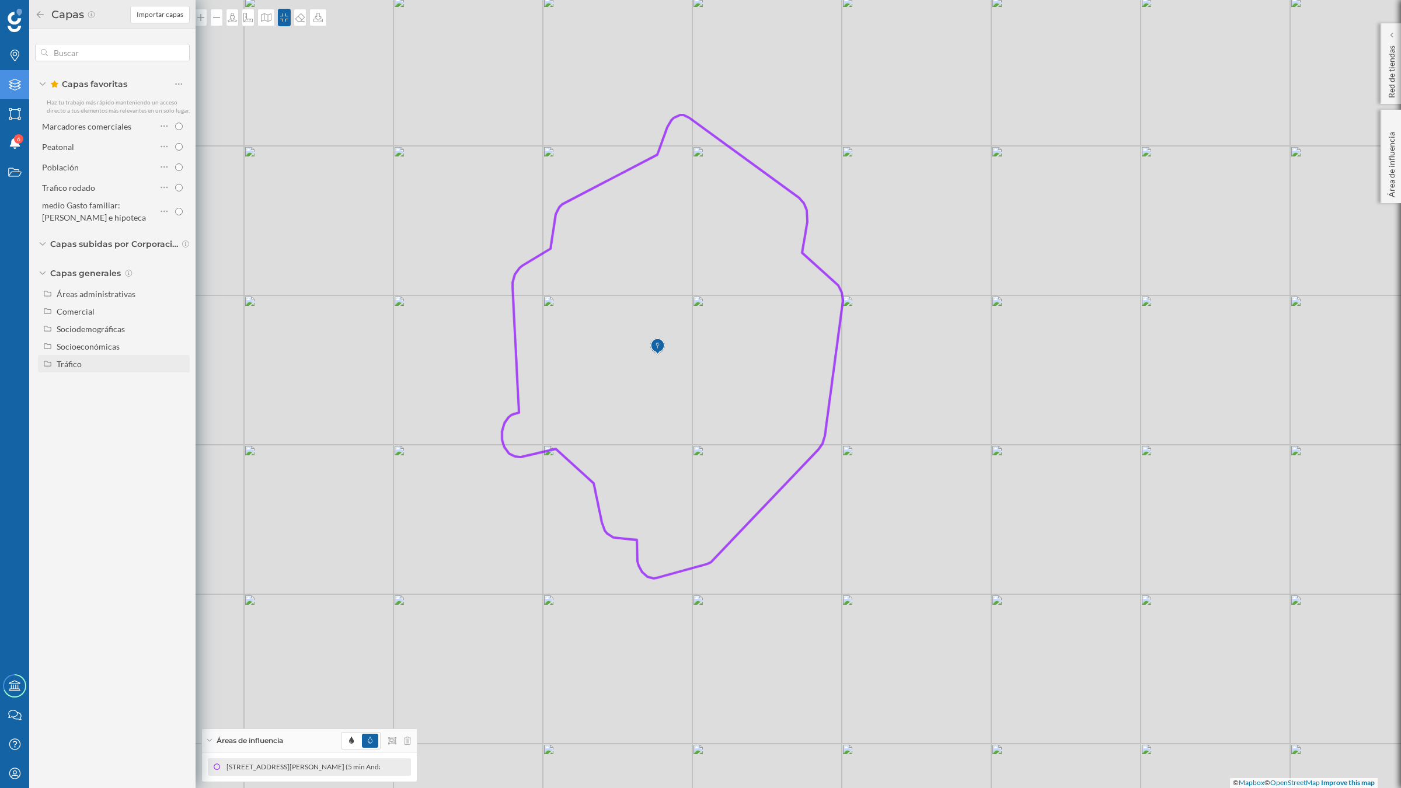
click at [111, 366] on div "Tráfico" at bounding box center [121, 364] width 129 height 12
click at [183, 378] on input "Tráfico rodado" at bounding box center [182, 382] width 8 height 8
radio input "true"
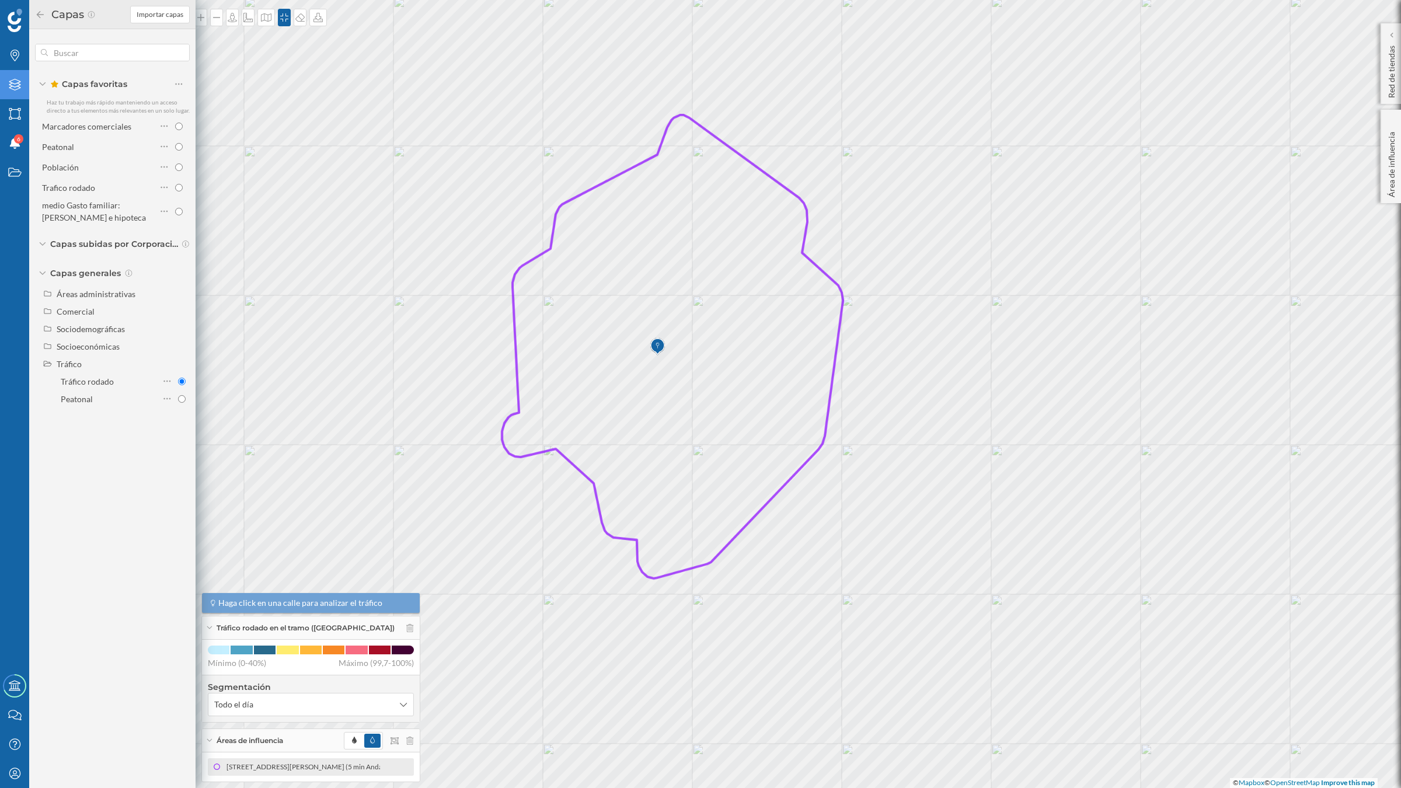
click at [39, 16] on icon at bounding box center [40, 14] width 7 height 7
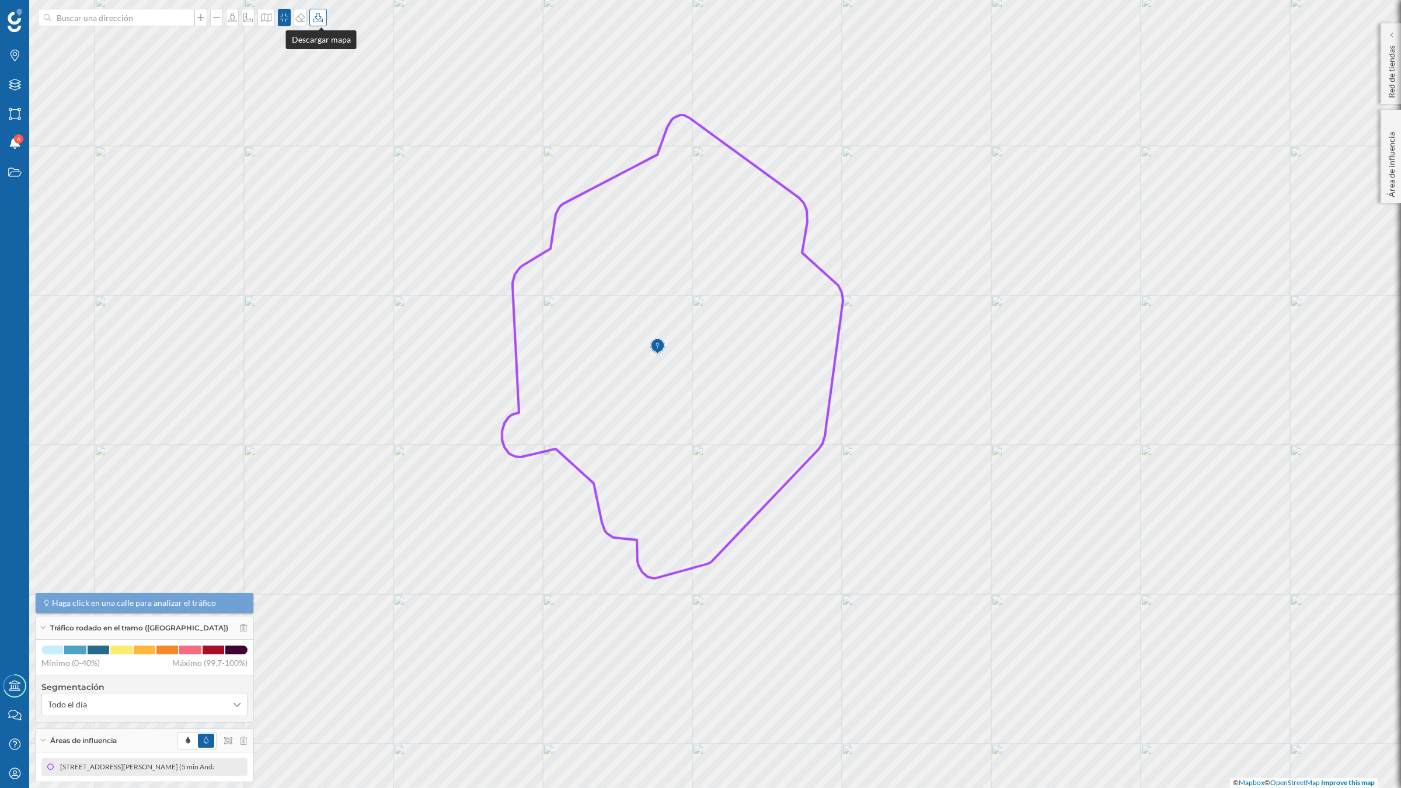
click at [322, 15] on icon at bounding box center [318, 17] width 12 height 9
click at [329, 85] on div "Descargar sin leyenda" at bounding box center [359, 85] width 82 height 12
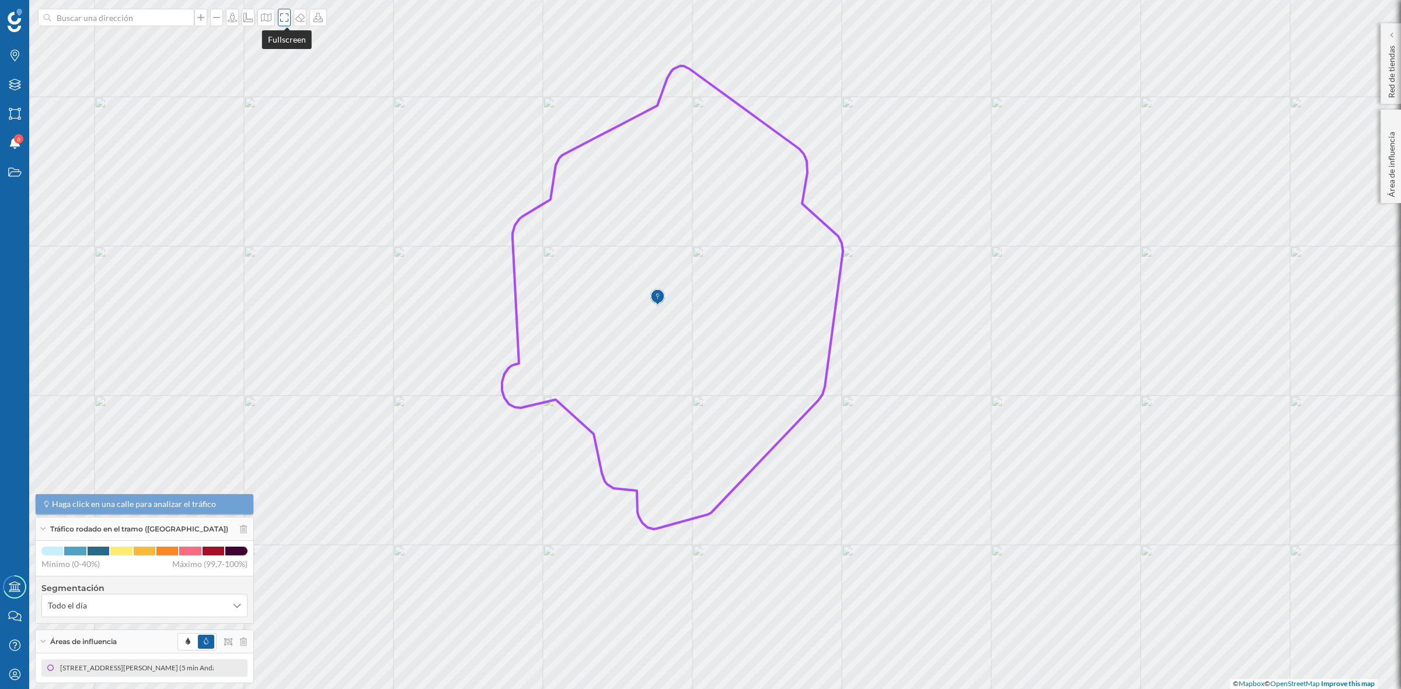
click at [285, 19] on icon at bounding box center [284, 17] width 12 height 9
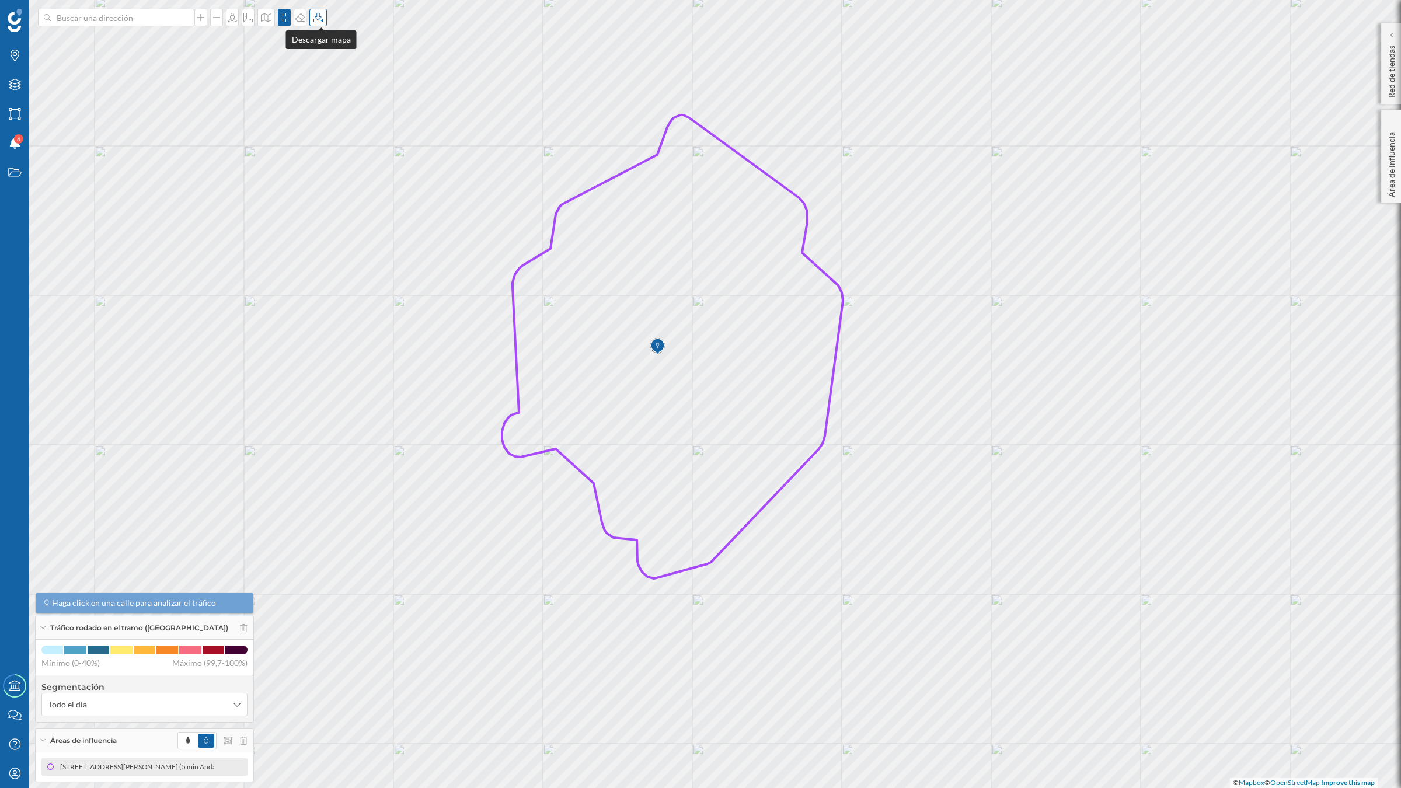
click at [321, 15] on icon at bounding box center [318, 17] width 12 height 9
click at [344, 89] on div "Descargar sin leyenda" at bounding box center [359, 85] width 82 height 12
click at [16, 612] on icon "Mi perfil" at bounding box center [15, 773] width 15 height 12
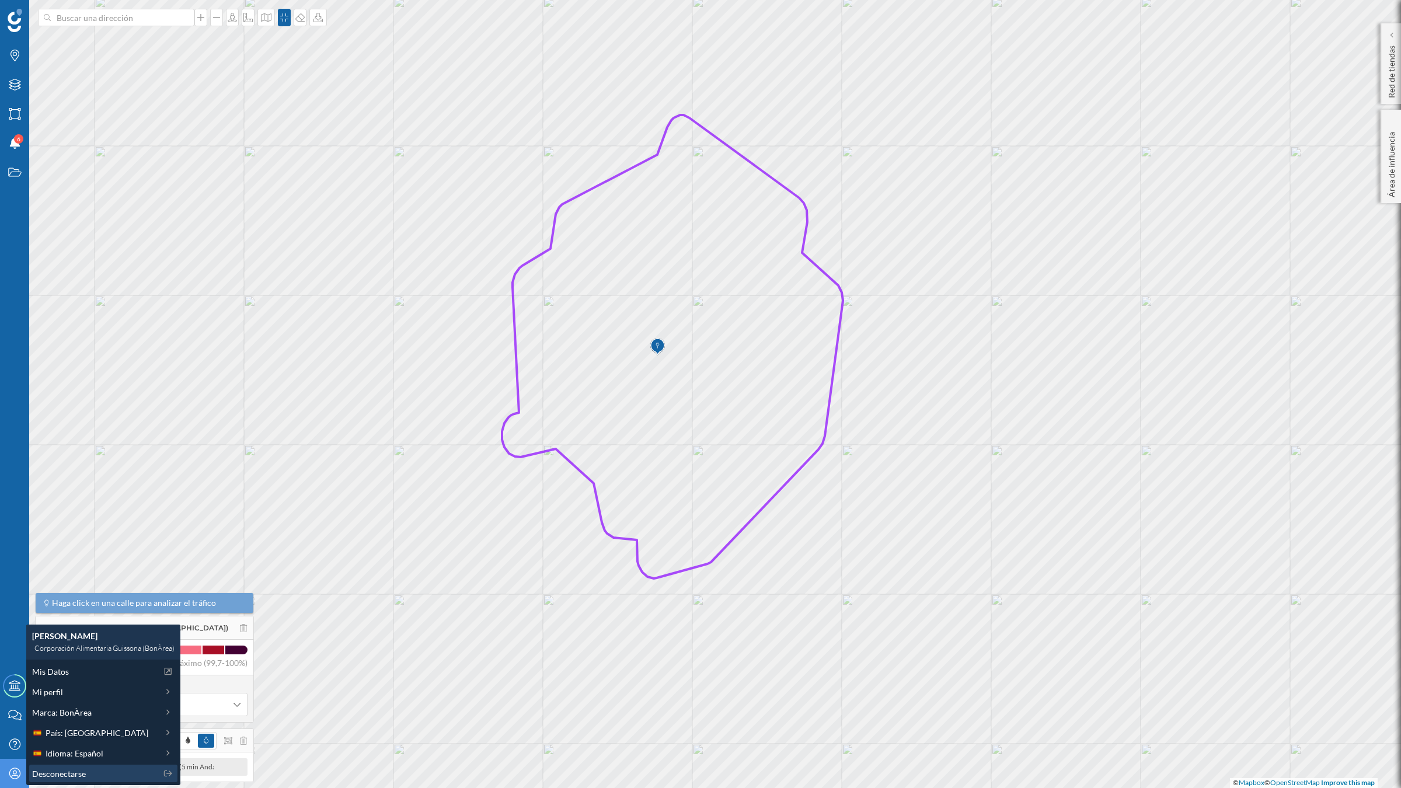
click at [42, 612] on span "Desconectarse" at bounding box center [59, 773] width 54 height 12
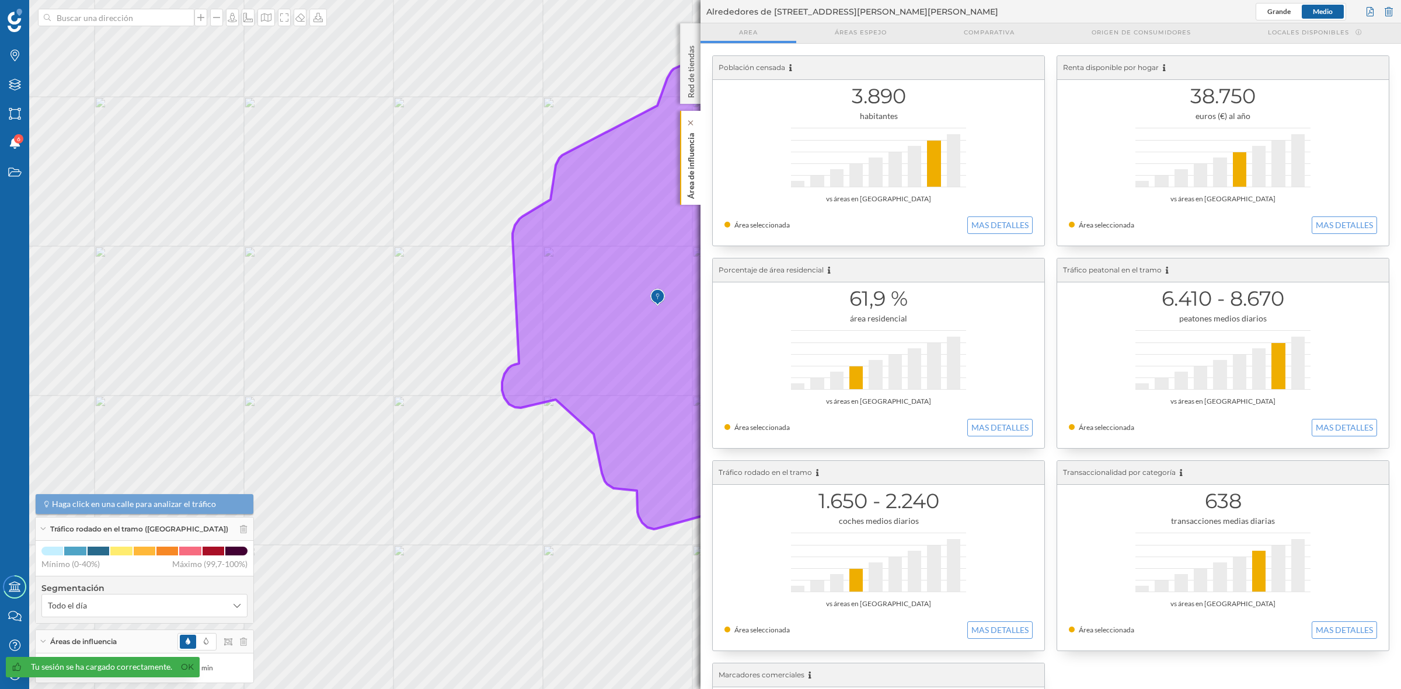
click at [692, 165] on p "Área de influencia" at bounding box center [691, 163] width 12 height 71
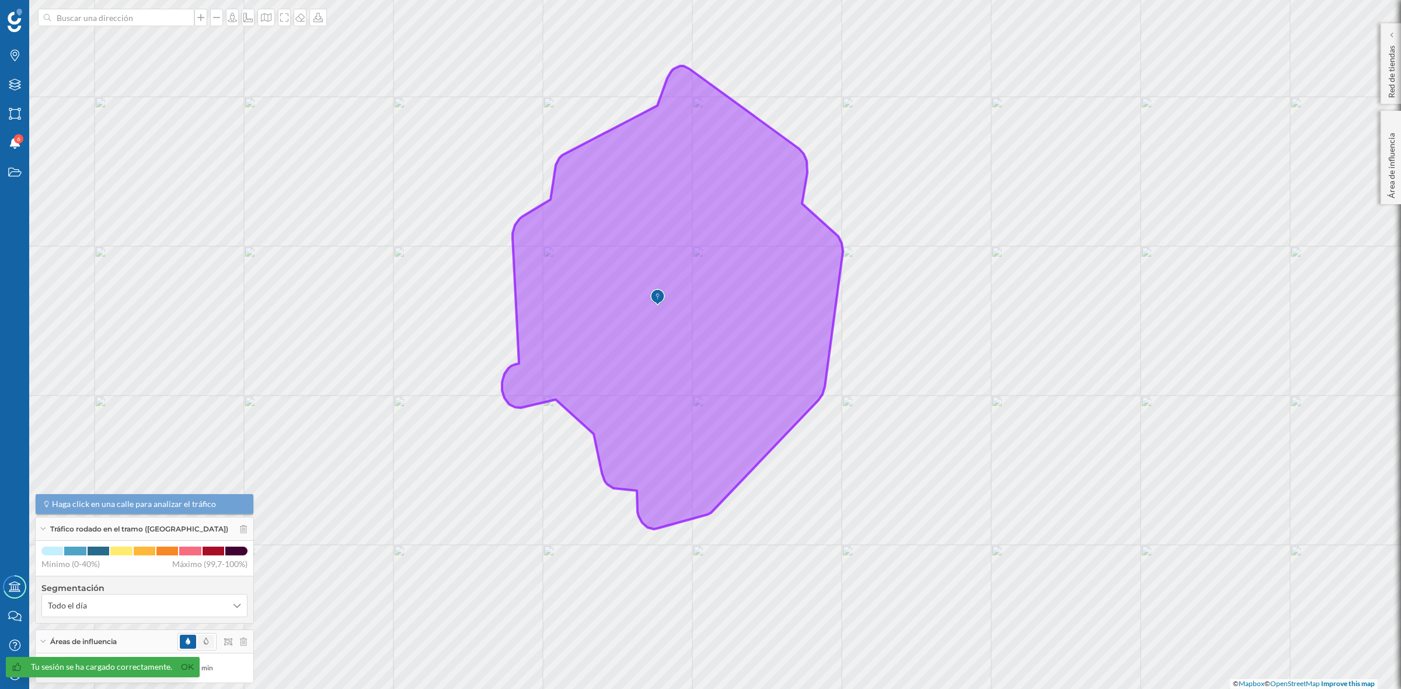
click at [198, 643] on span at bounding box center [206, 642] width 16 height 14
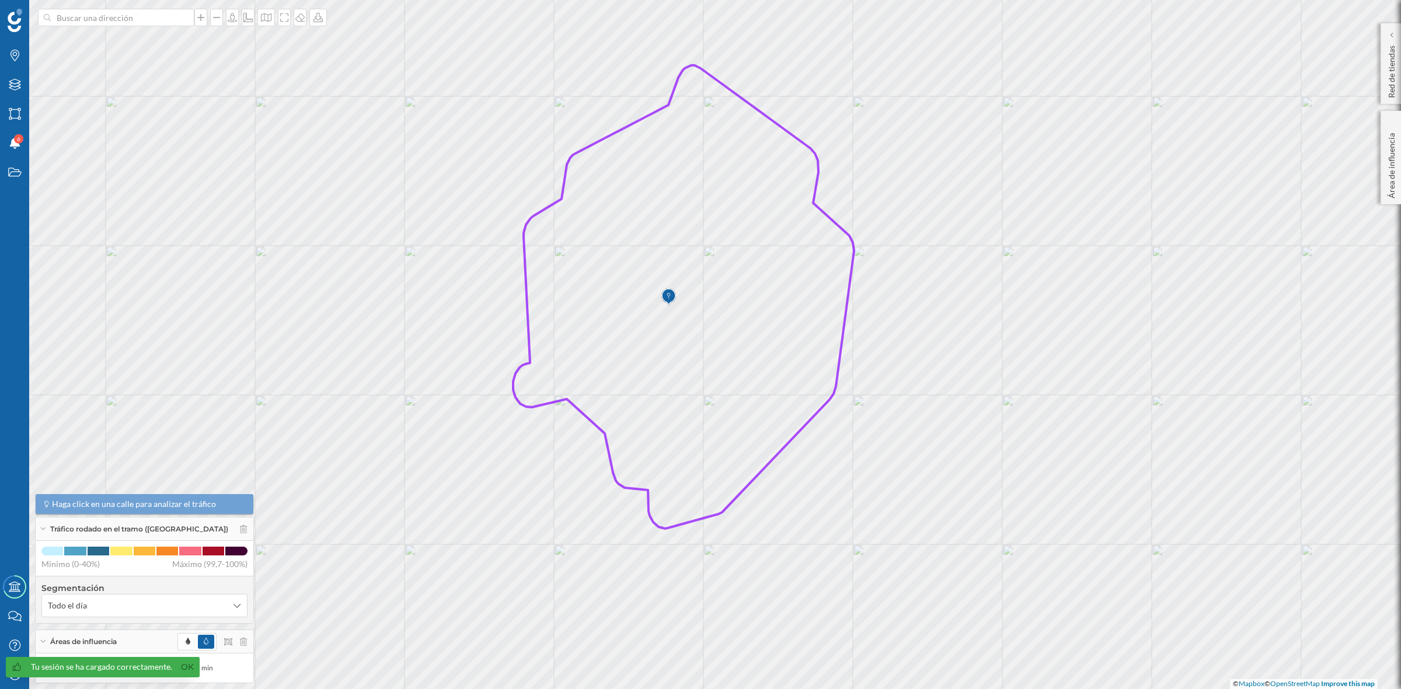
drag, startPoint x: 634, startPoint y: 424, endPoint x: 656, endPoint y: 418, distance: 22.9
click at [656, 418] on icon at bounding box center [683, 296] width 341 height 463
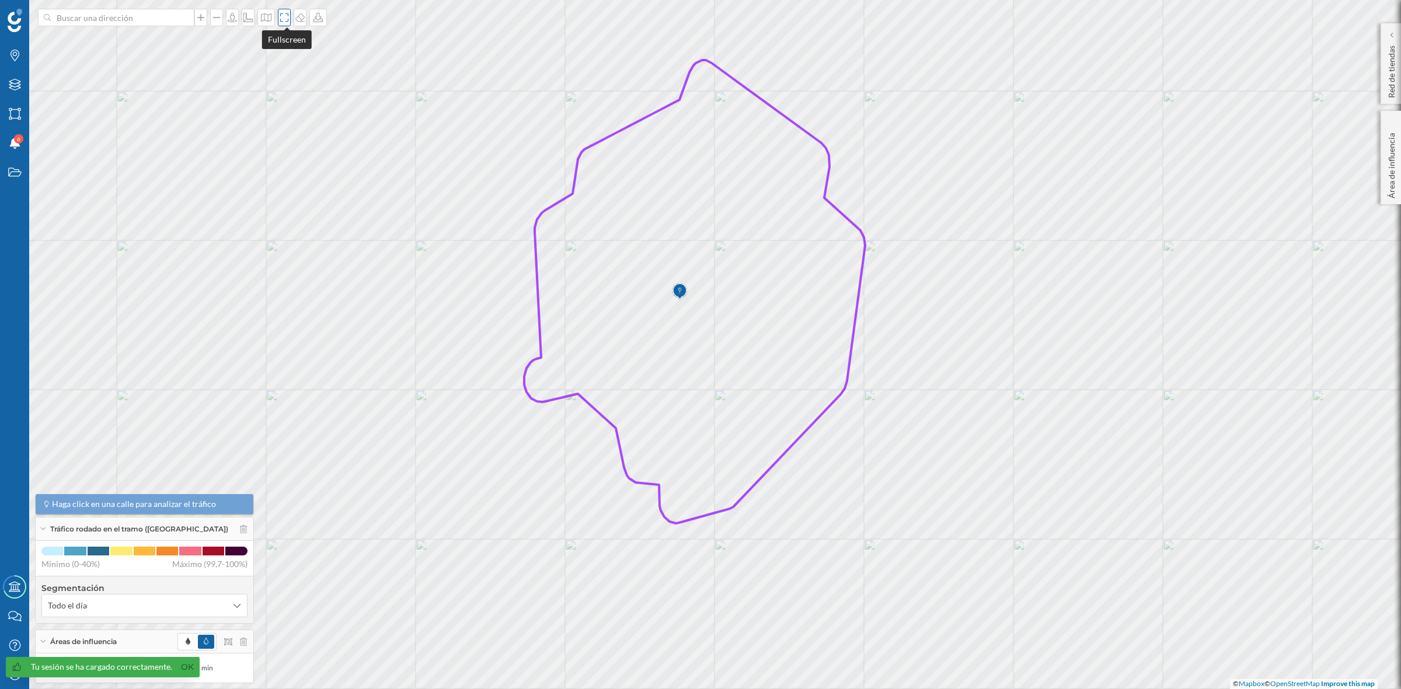
click at [282, 22] on div at bounding box center [284, 18] width 13 height 18
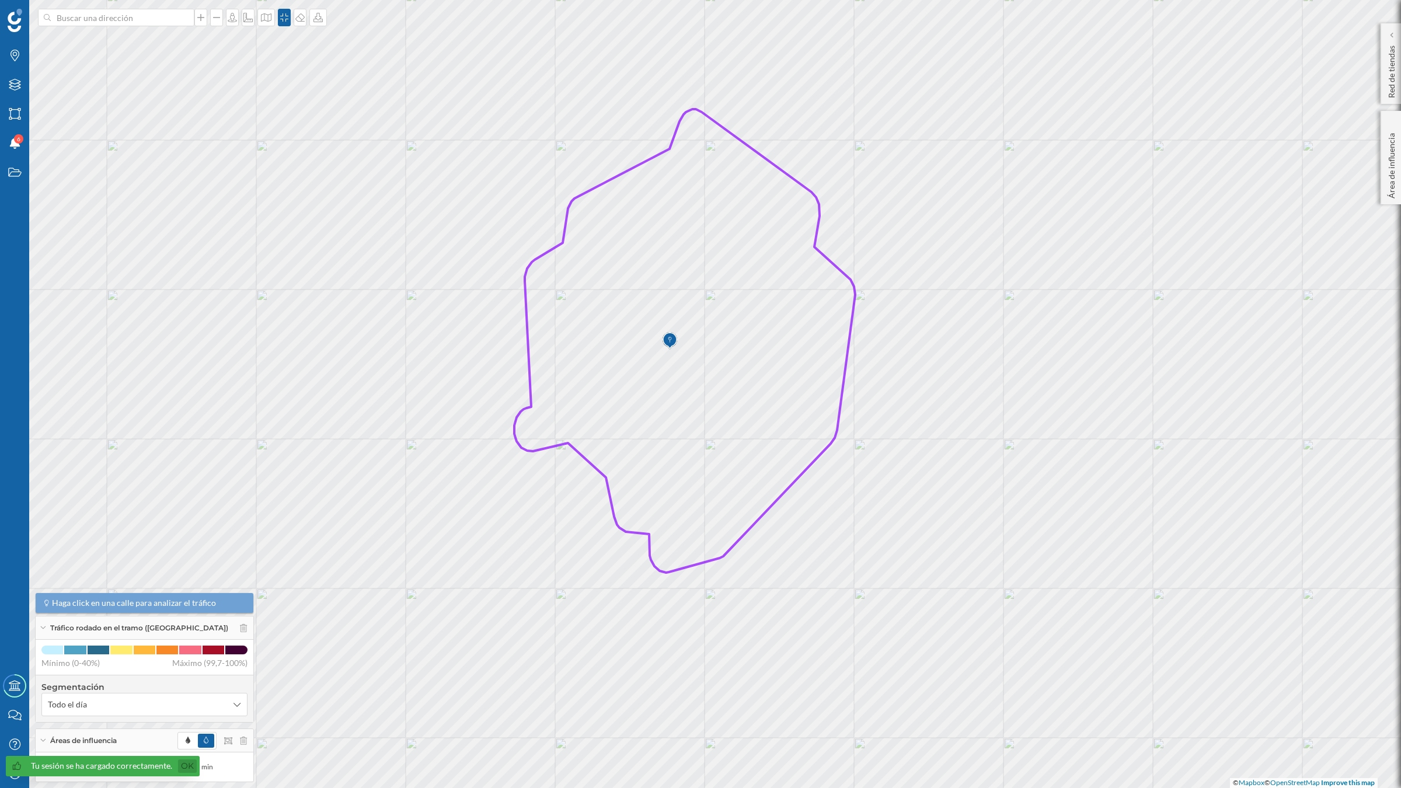
click at [181, 689] on link "Ok" at bounding box center [187, 765] width 19 height 13
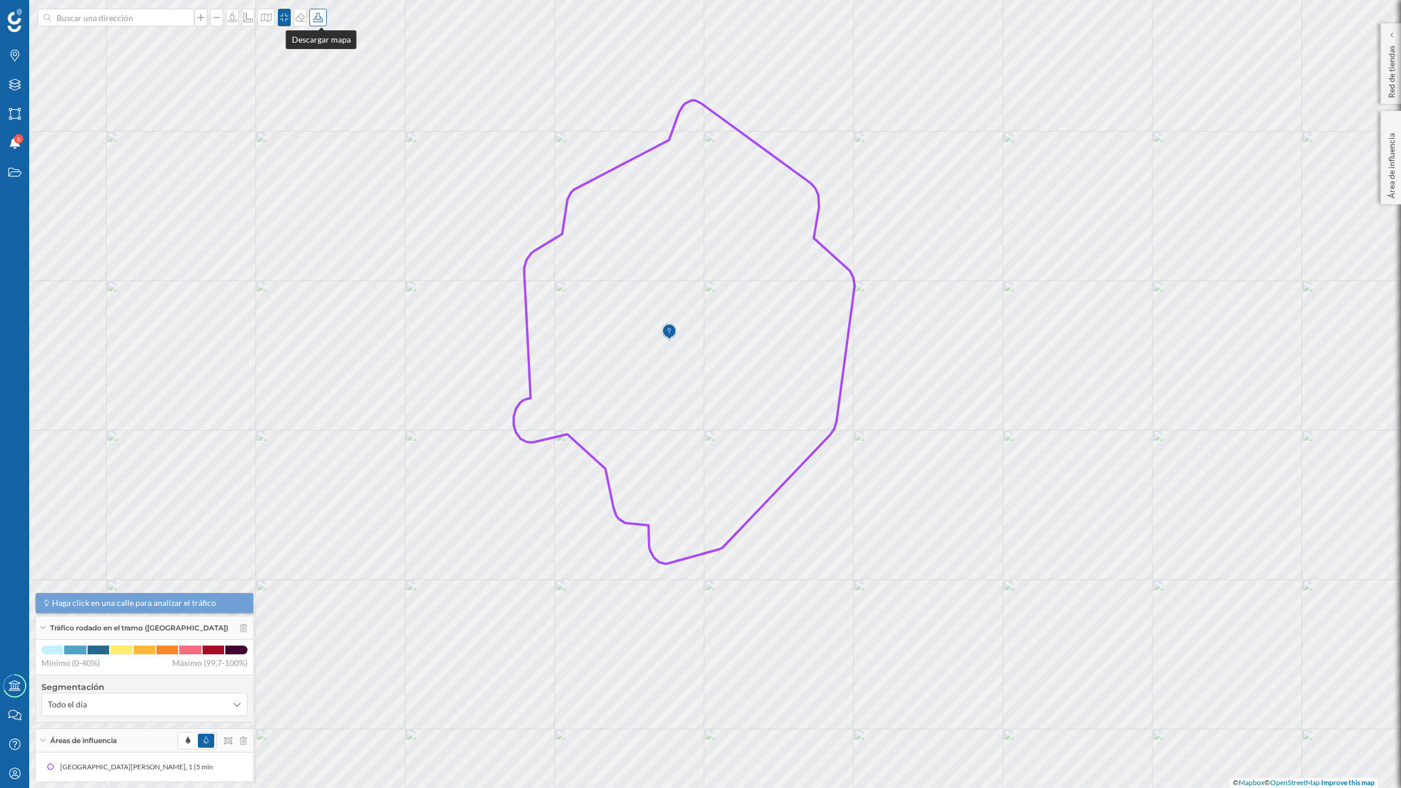
click at [320, 15] on icon at bounding box center [318, 17] width 12 height 9
click at [329, 88] on div "Descargar sin leyenda" at bounding box center [359, 85] width 82 height 12
click at [236, 628] on div "Tráfico rodado en el tramo ([GEOGRAPHIC_DATA])" at bounding box center [145, 627] width 218 height 23
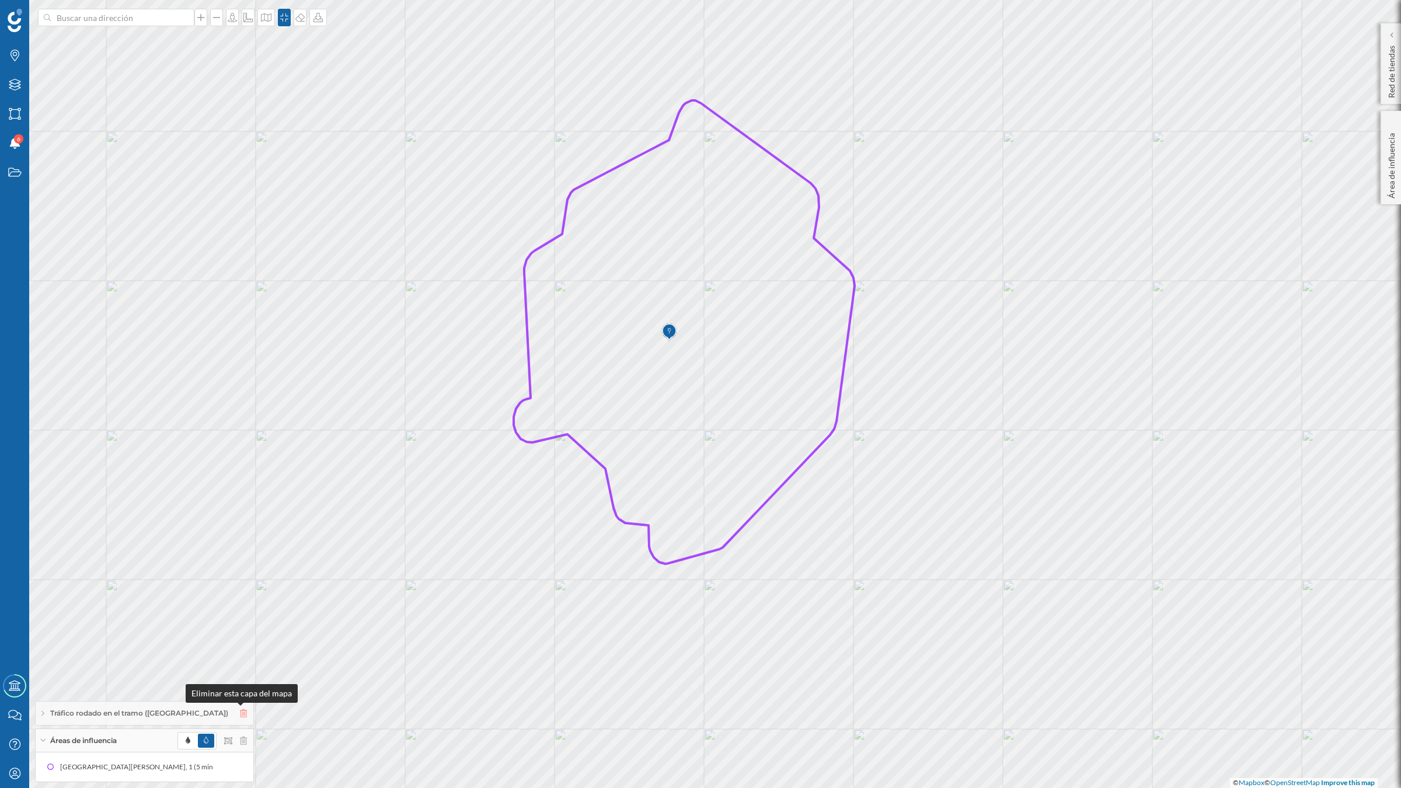
click at [242, 689] on icon at bounding box center [243, 713] width 7 height 8
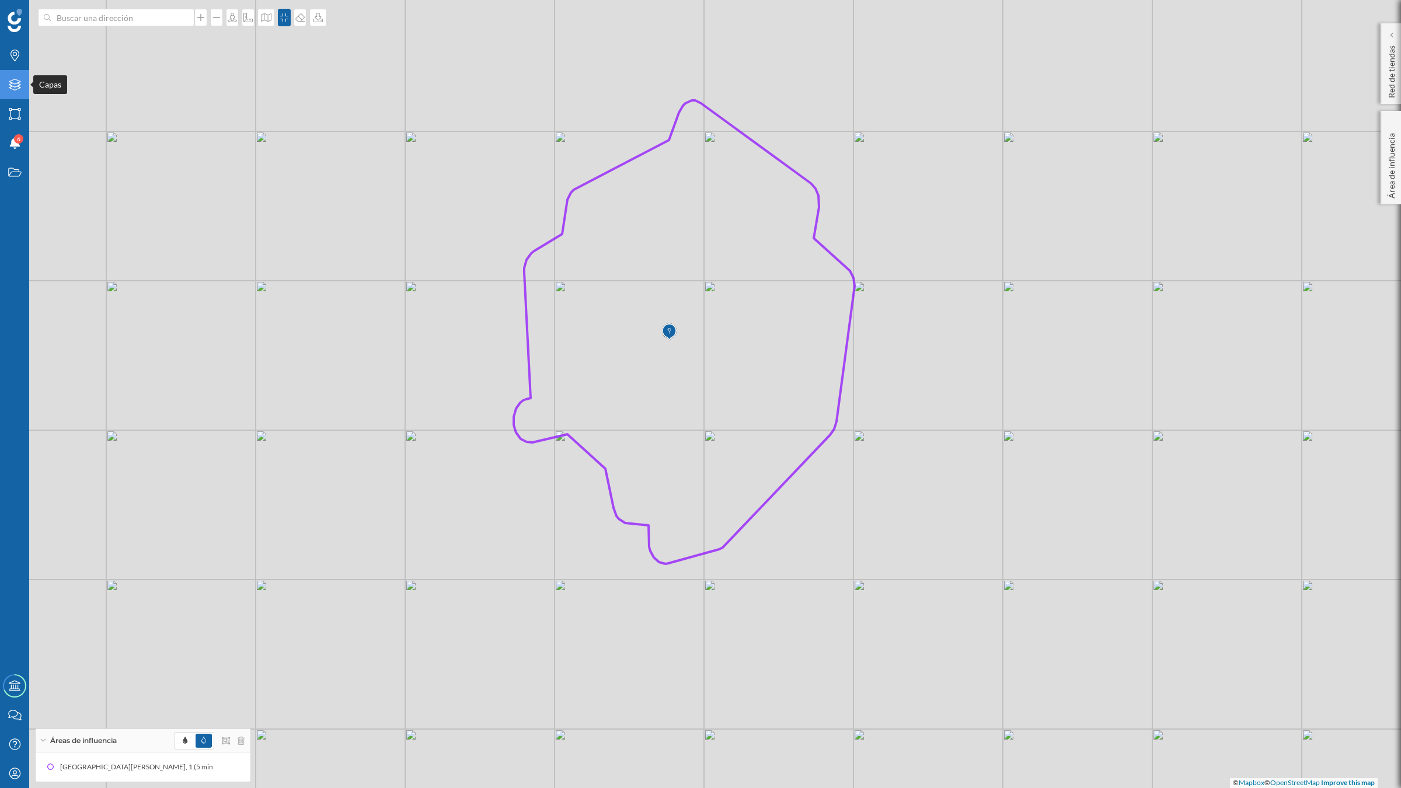
click at [16, 85] on icon "Capas" at bounding box center [15, 85] width 15 height 12
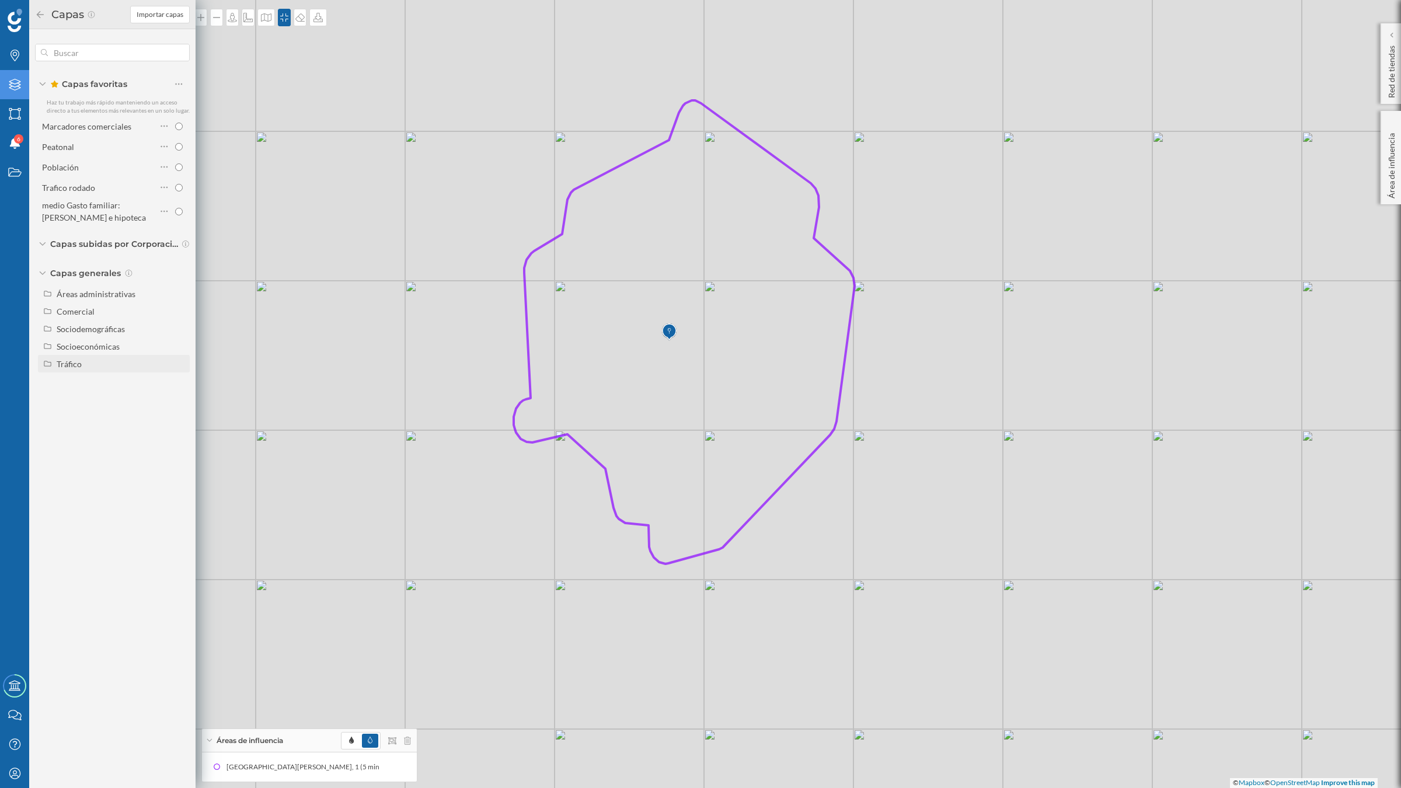
click at [92, 364] on div "Tráfico" at bounding box center [121, 364] width 129 height 12
click at [86, 397] on div "Peatonal" at bounding box center [77, 399] width 32 height 10
click at [178, 397] on input "Peatonal" at bounding box center [182, 399] width 8 height 8
radio input "true"
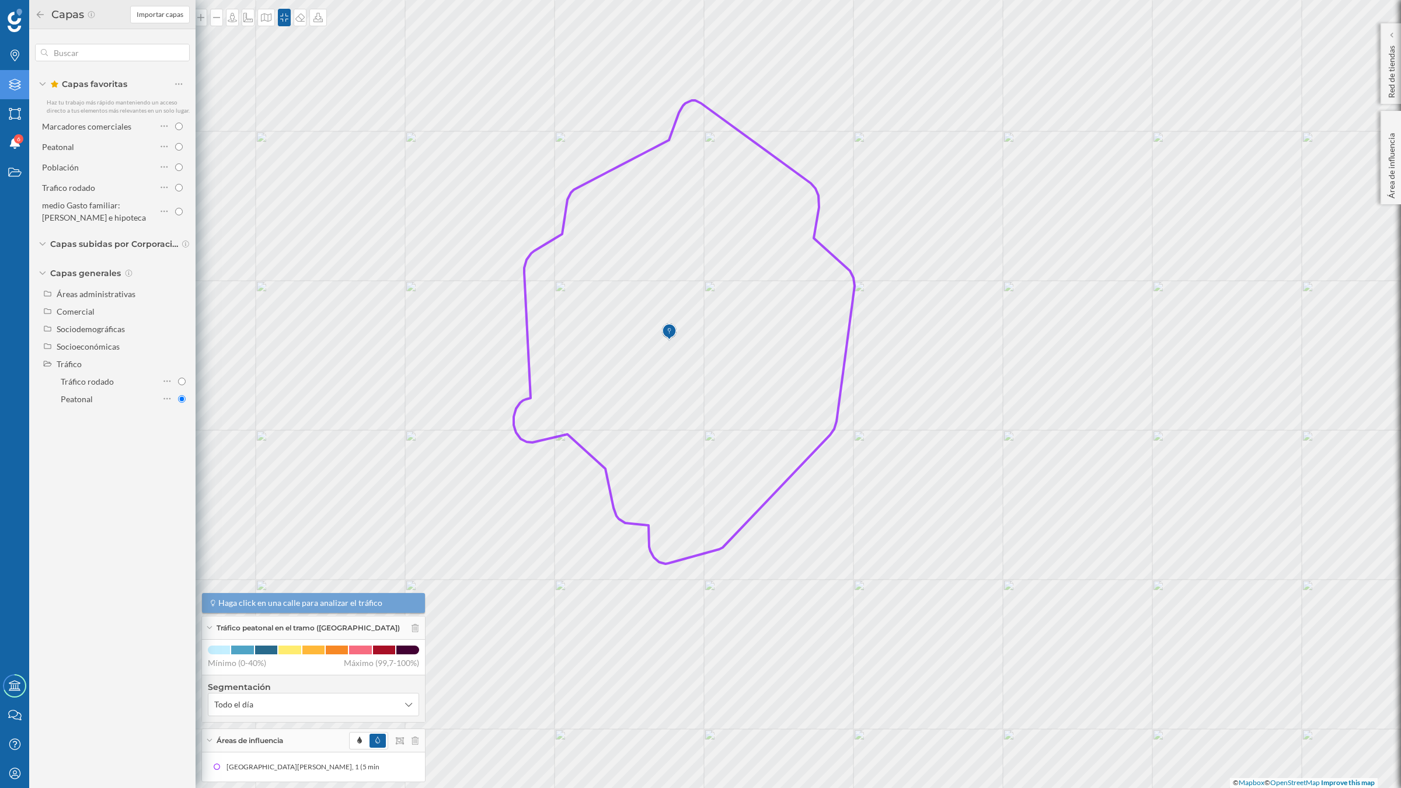
click at [39, 11] on icon at bounding box center [40, 15] width 11 height 8
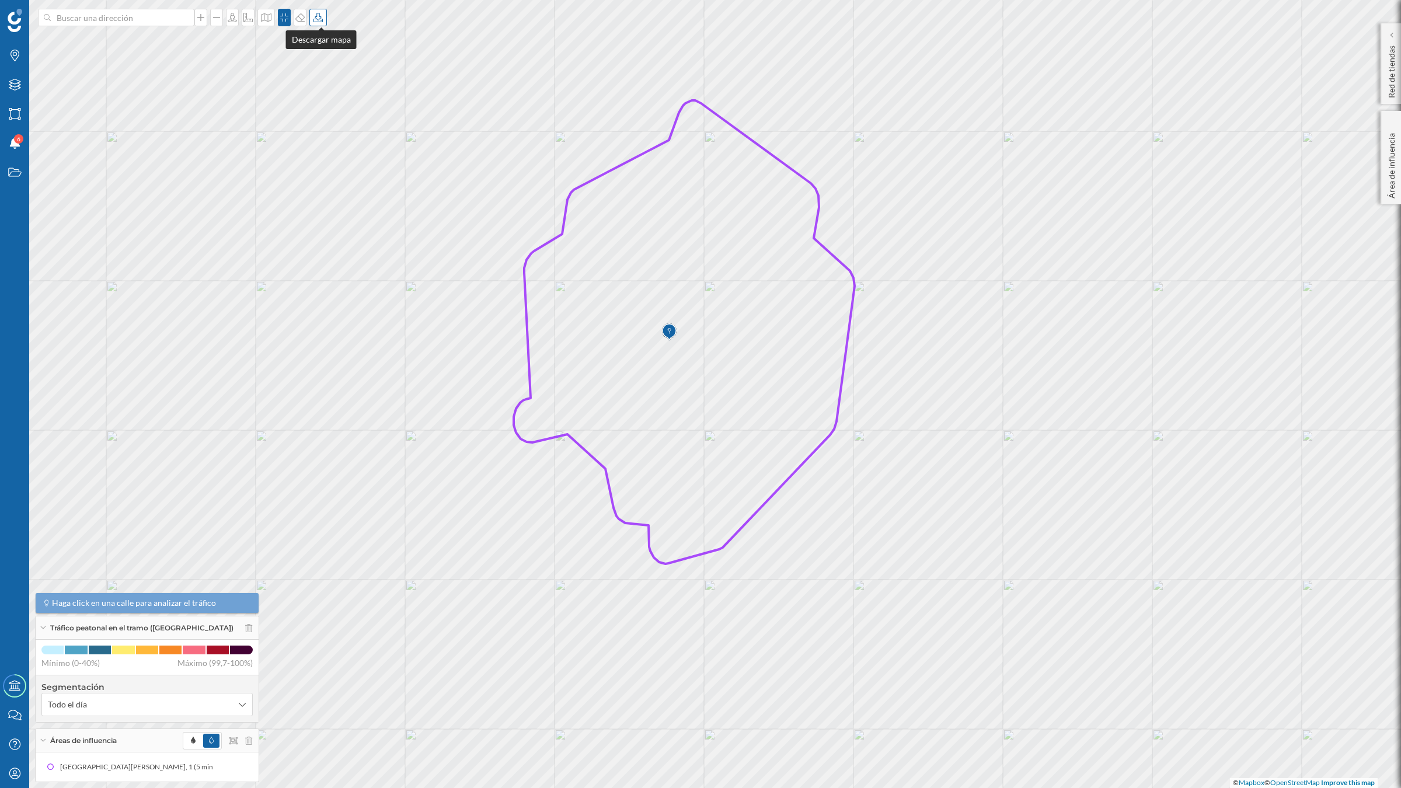
click at [319, 19] on icon at bounding box center [318, 17] width 12 height 9
click at [341, 85] on div "Descargar sin leyenda" at bounding box center [359, 85] width 82 height 12
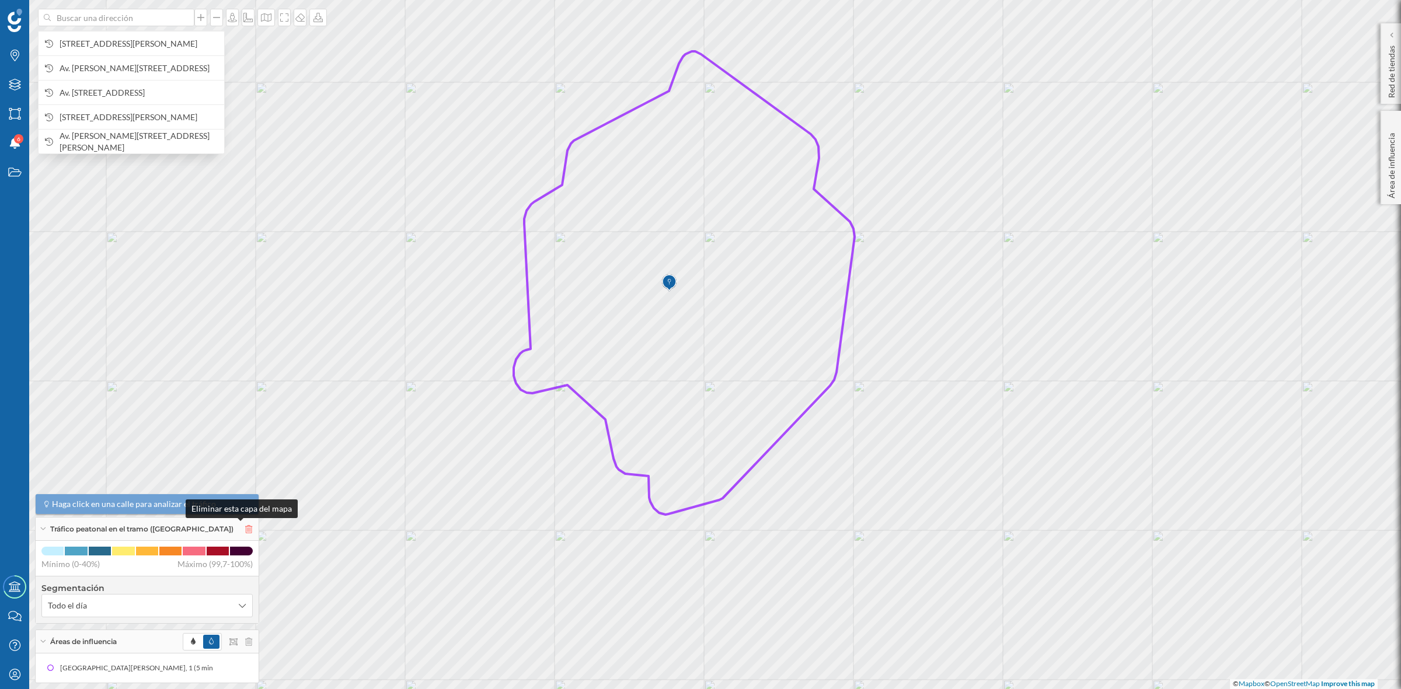
click at [245, 532] on icon at bounding box center [248, 529] width 7 height 8
